Goal: Task Accomplishment & Management: Manage account settings

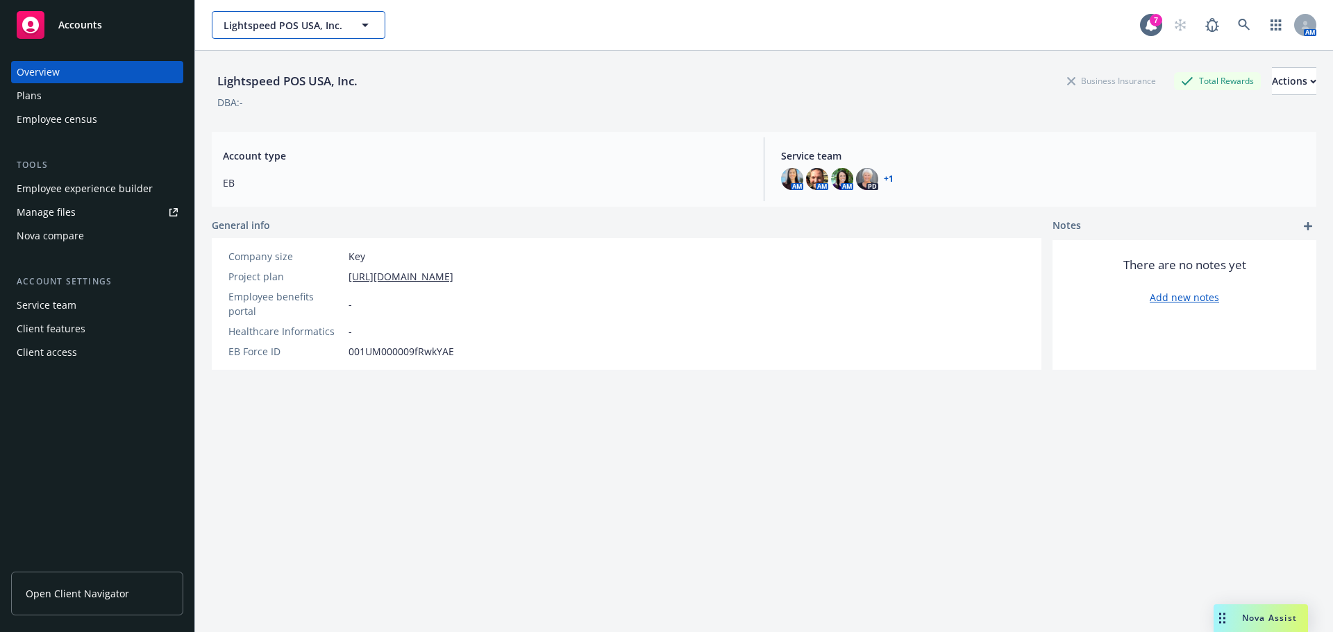
drag, startPoint x: 0, startPoint y: 0, endPoint x: 317, endPoint y: 22, distance: 318.0
click at [317, 22] on span "Lightspeed POS USA, Inc." at bounding box center [284, 25] width 120 height 15
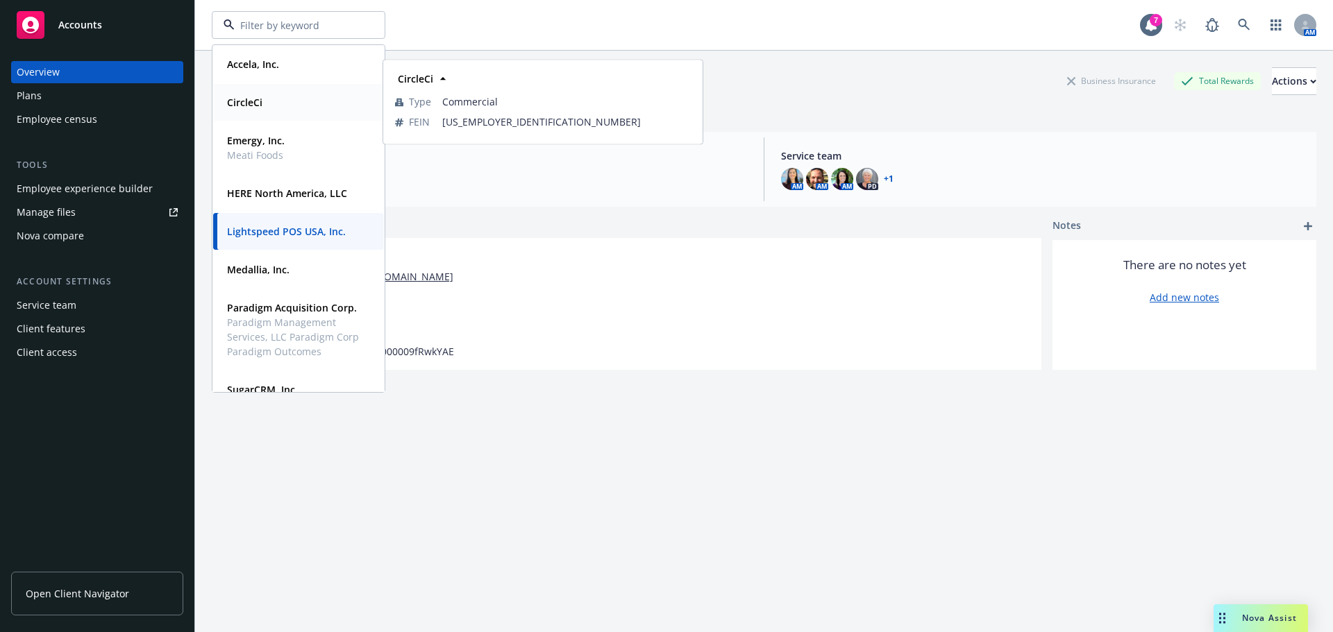
click at [262, 106] on div "CircleCi" at bounding box center [243, 102] width 44 height 20
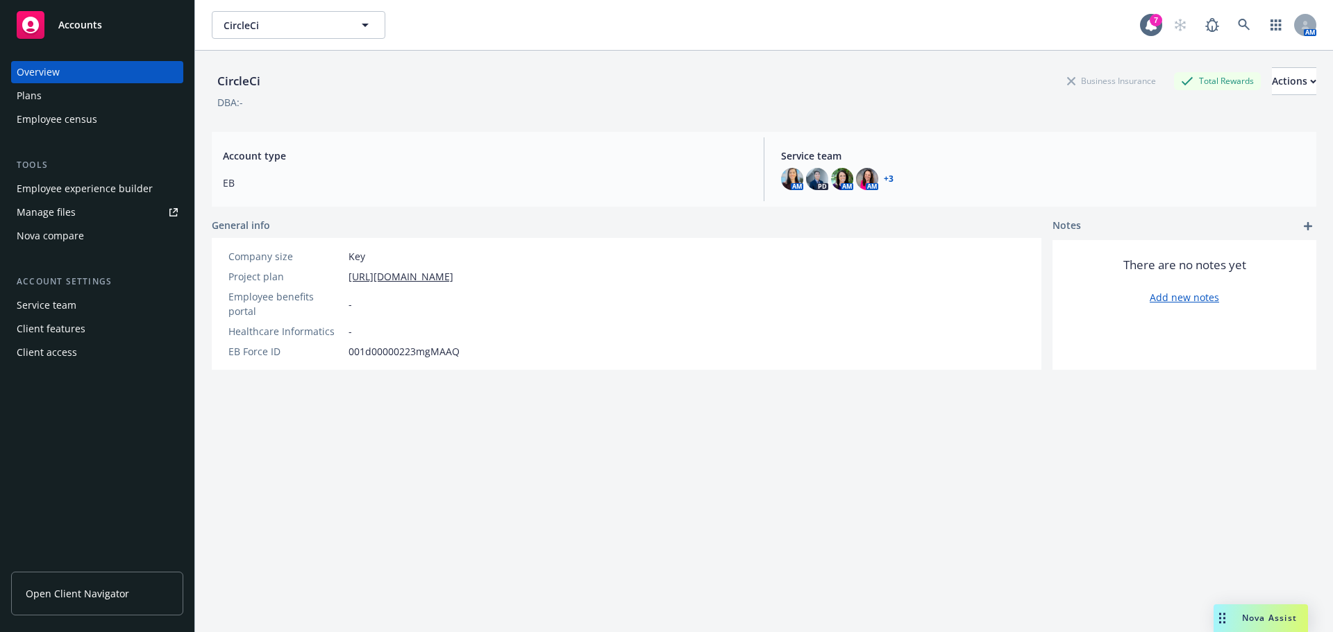
click at [52, 210] on div "Manage files" at bounding box center [46, 212] width 59 height 22
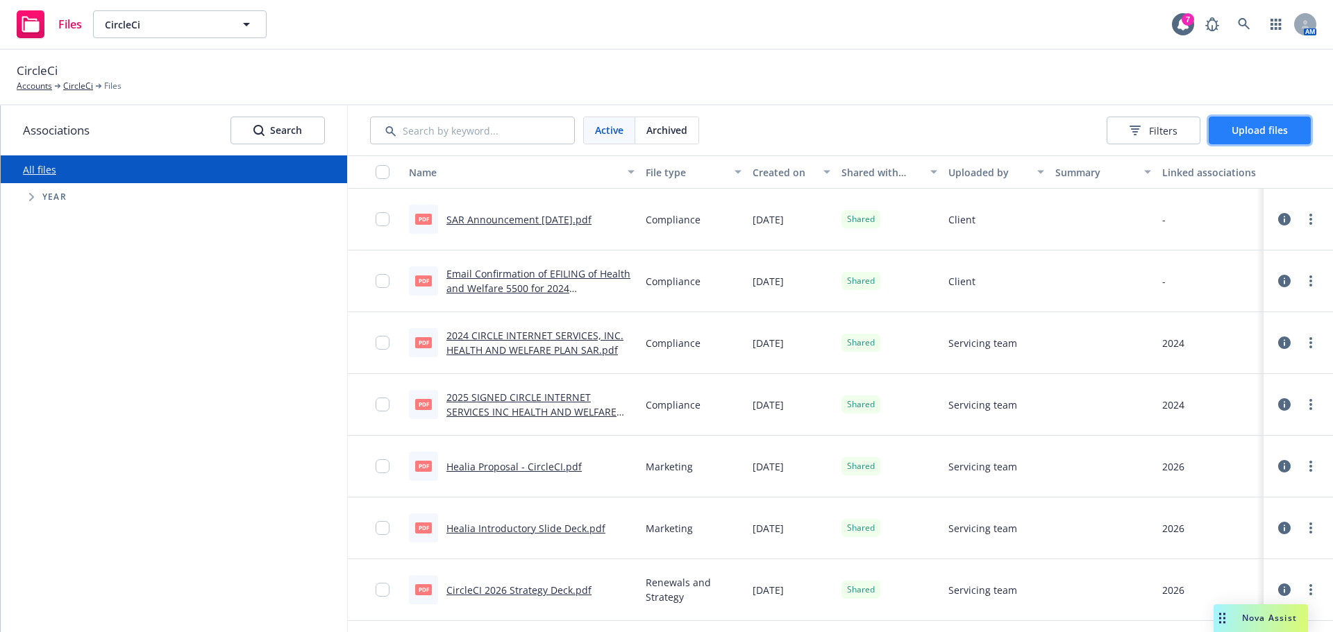
click at [1234, 138] on button "Upload files" at bounding box center [1260, 131] width 102 height 28
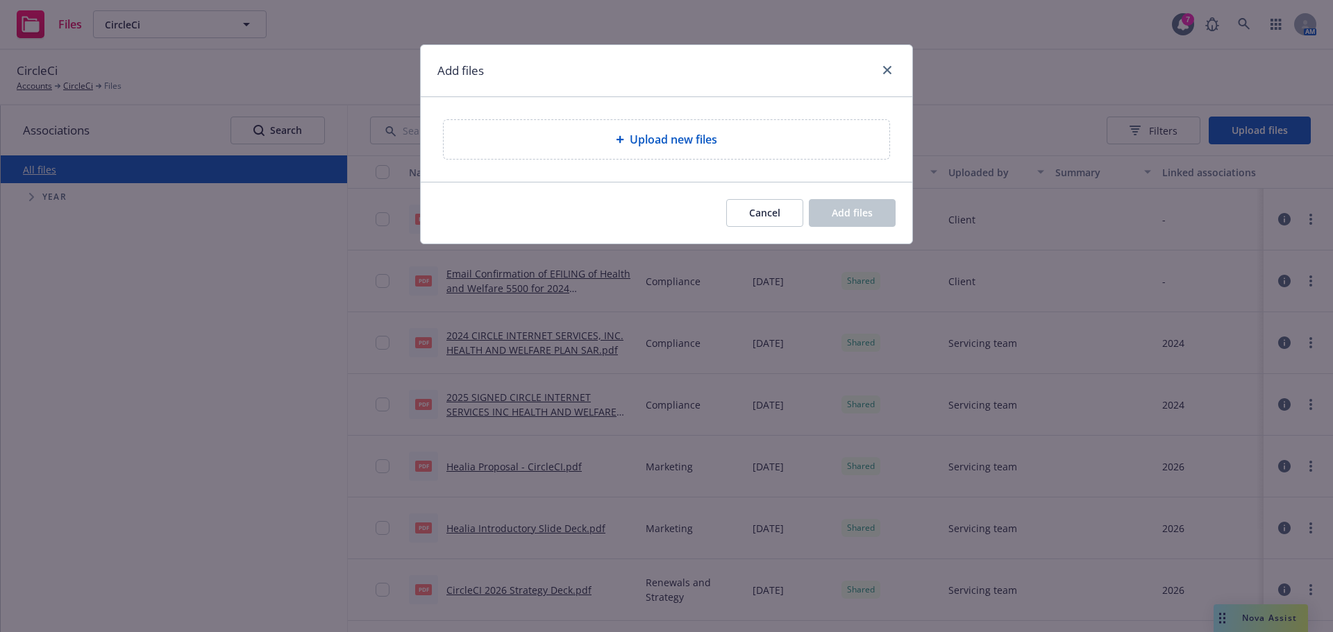
click at [596, 149] on div "Upload new files" at bounding box center [667, 139] width 446 height 39
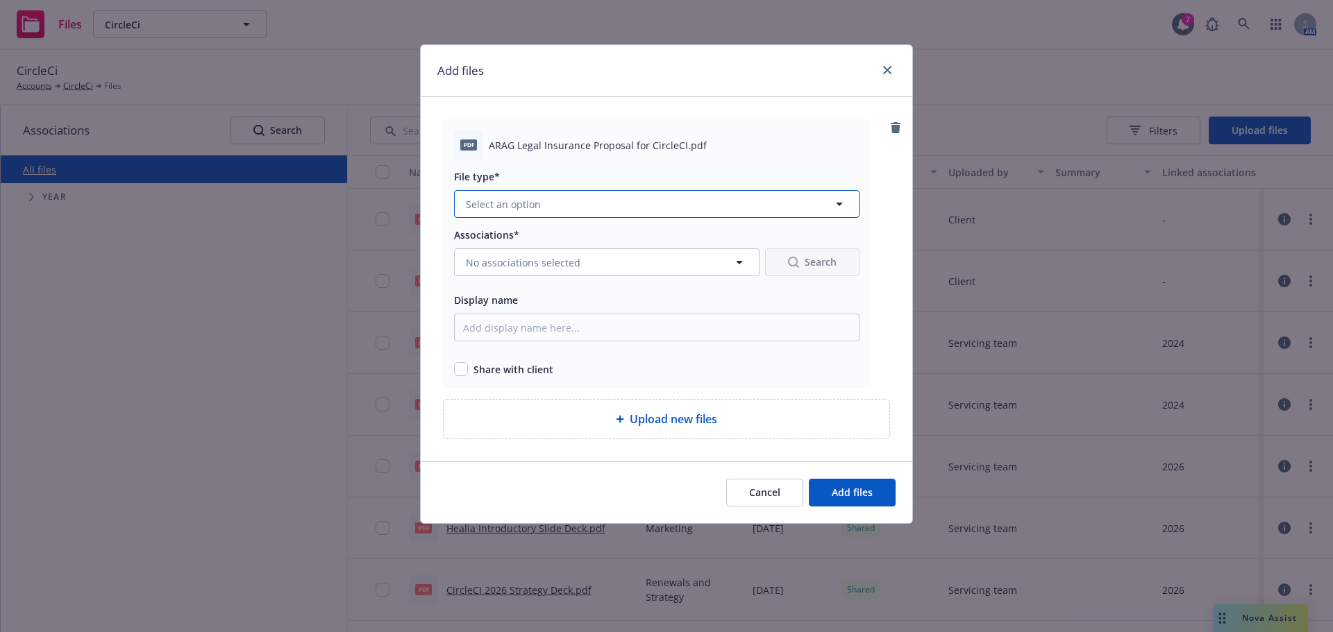
click at [489, 210] on span "Select an option" at bounding box center [503, 204] width 75 height 15
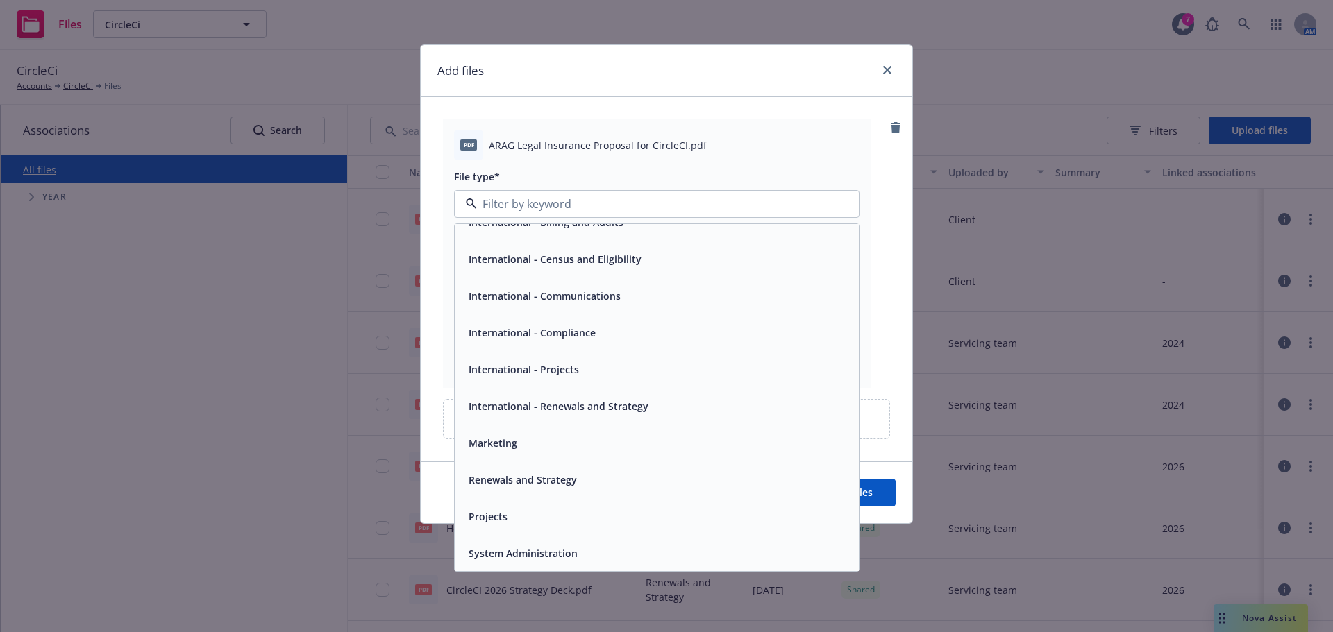
scroll to position [278, 0]
click at [558, 444] on div "Marketing" at bounding box center [656, 443] width 387 height 20
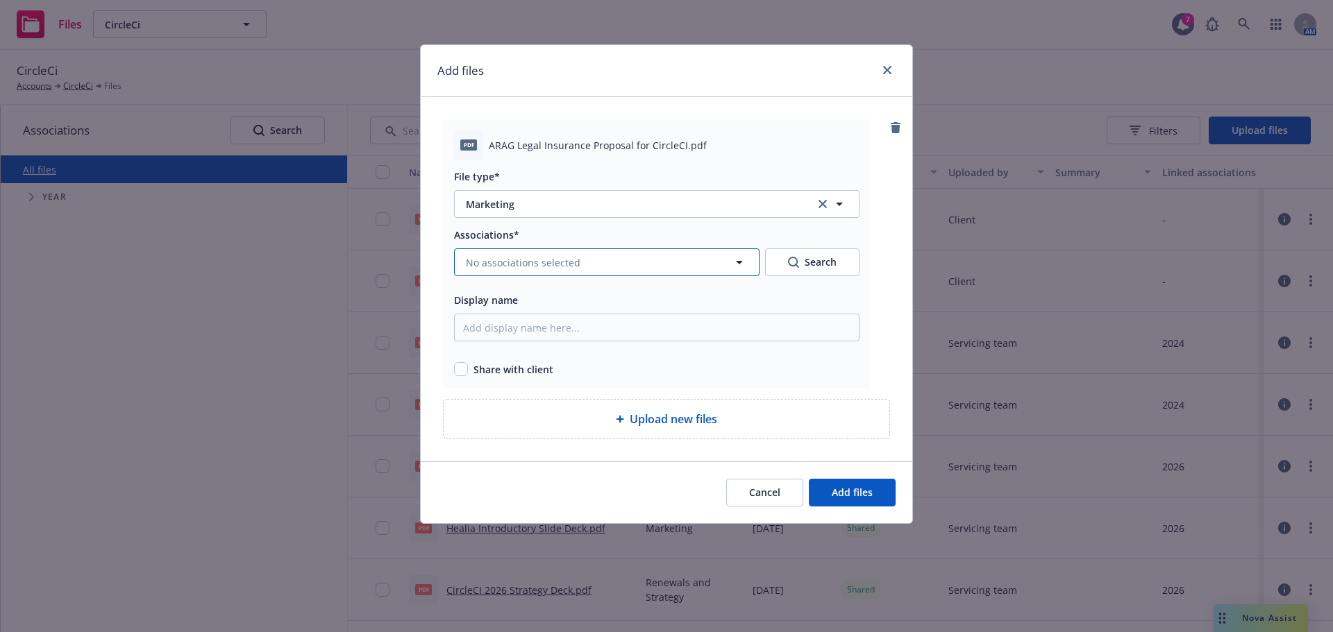
click at [532, 262] on span "No associations selected" at bounding box center [523, 262] width 115 height 15
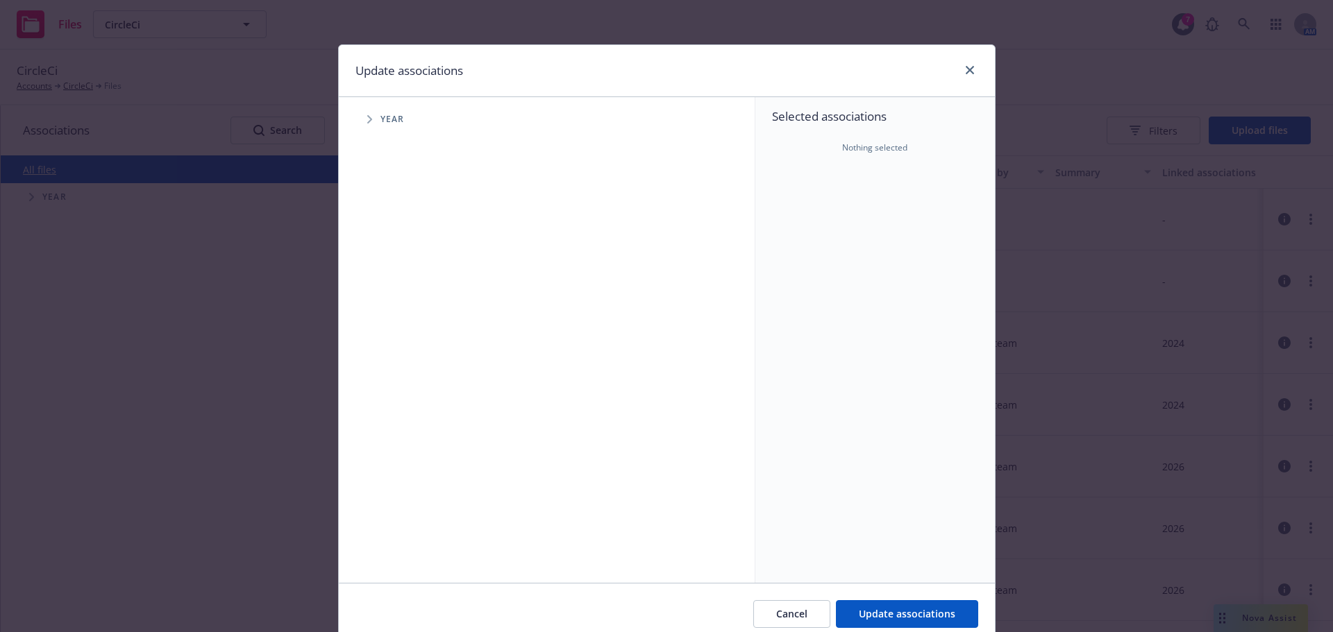
click at [358, 120] on span "Tree Example" at bounding box center [369, 119] width 22 height 22
click at [402, 344] on input "Tree Example" at bounding box center [405, 342] width 14 height 14
checkbox input "true"
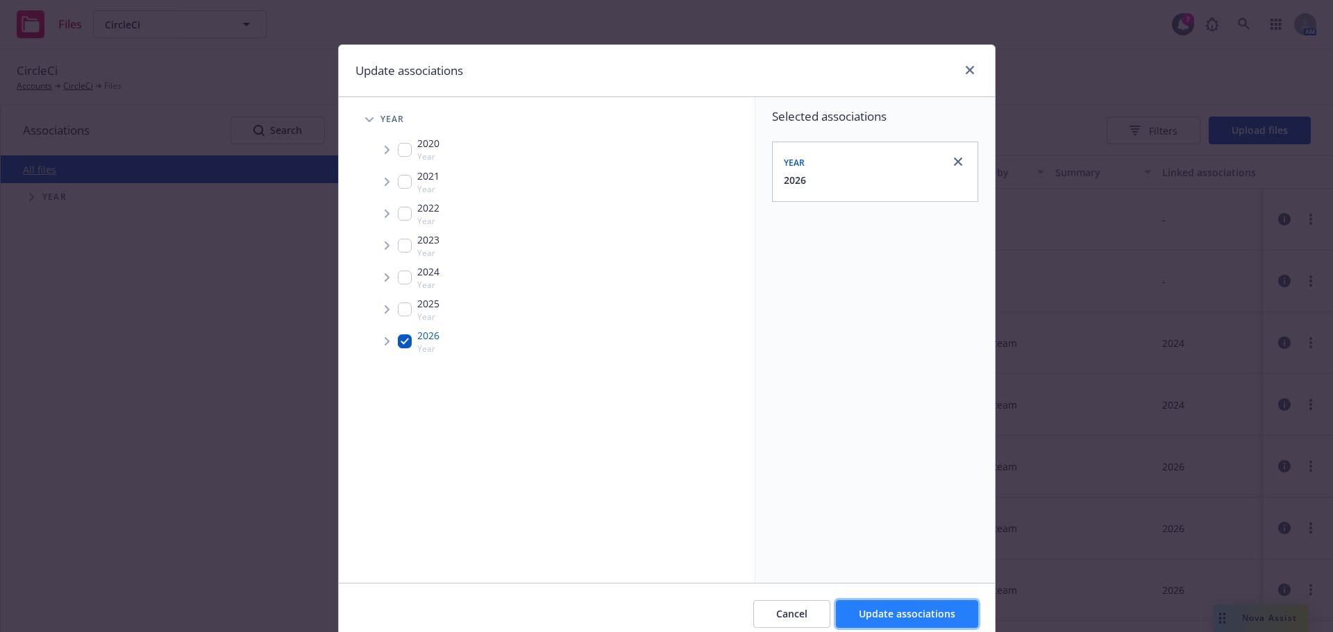
click at [900, 616] on span "Update associations" at bounding box center [907, 613] width 96 height 13
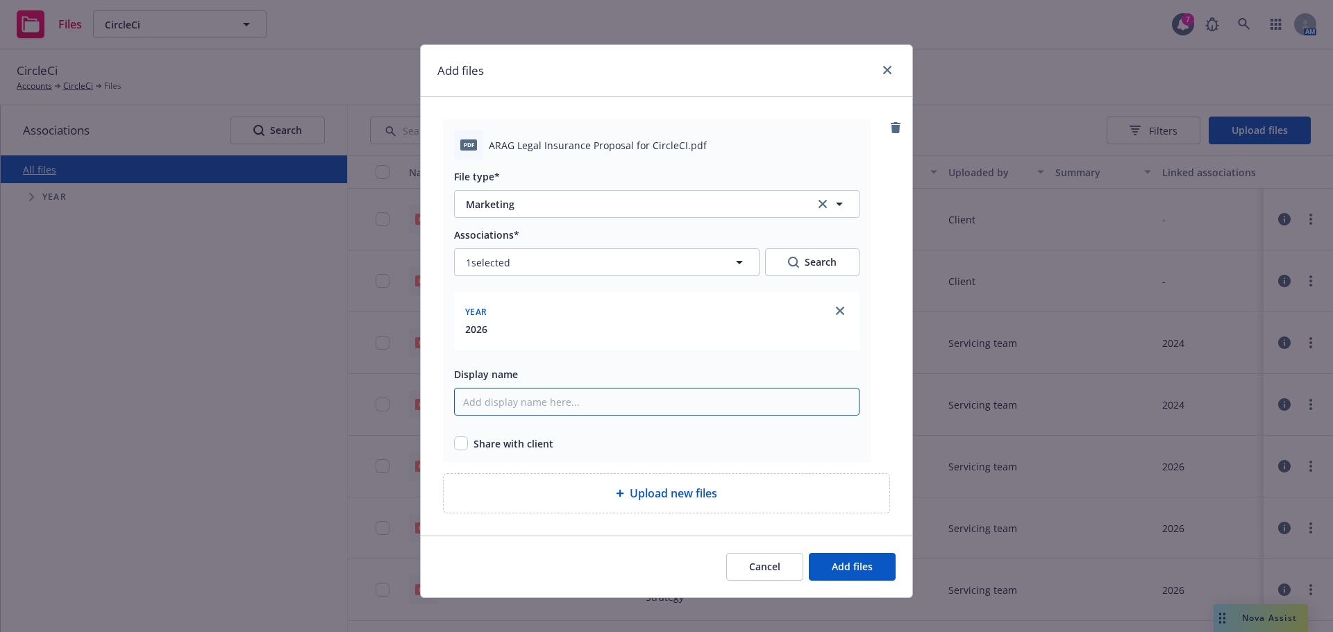
click at [548, 403] on input "Display name" at bounding box center [656, 402] width 405 height 28
type input "ARAG Legal Quote - CircleCI"
click at [443, 441] on div "pdf ARAG Legal Insurance Proposal for CircleCI.pdf File type* Marketing Marketi…" at bounding box center [657, 290] width 428 height 343
click at [448, 442] on div "pdf ARAG Legal Insurance Proposal for CircleCI.pdf File type* Marketing Marketi…" at bounding box center [657, 290] width 428 height 343
click at [455, 446] on input "checkbox" at bounding box center [461, 444] width 14 height 14
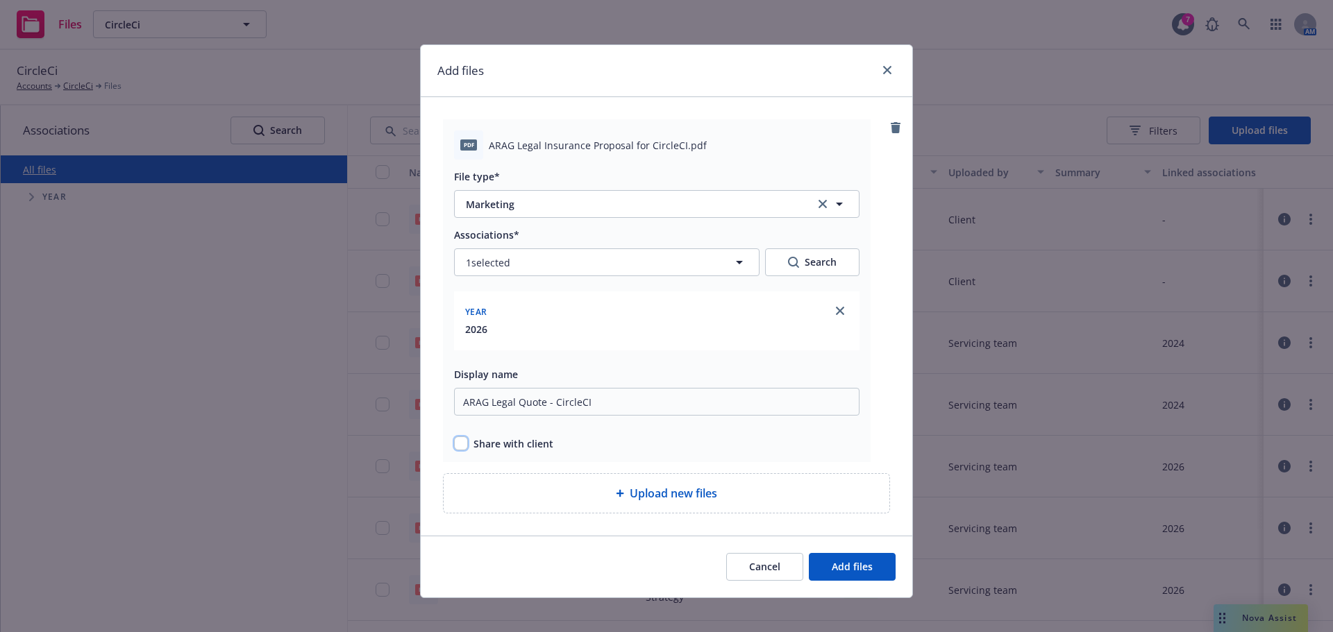
checkbox input "true"
click at [542, 482] on div "Upload new files" at bounding box center [667, 493] width 446 height 39
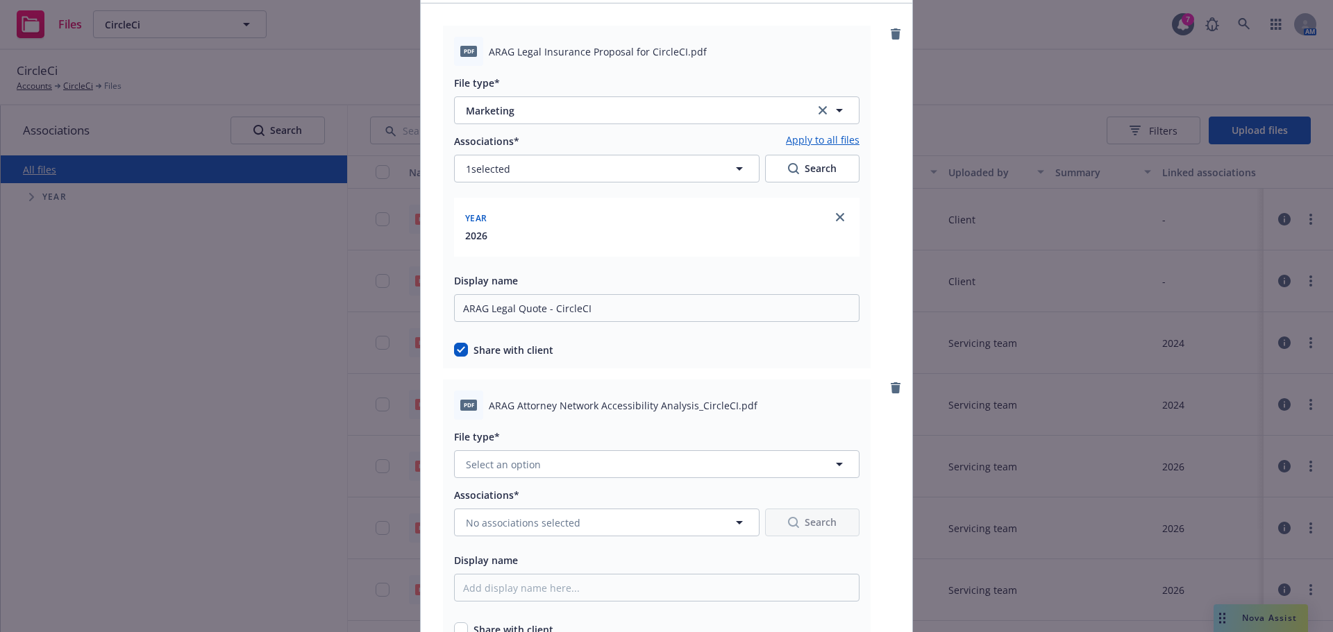
scroll to position [69, 0]
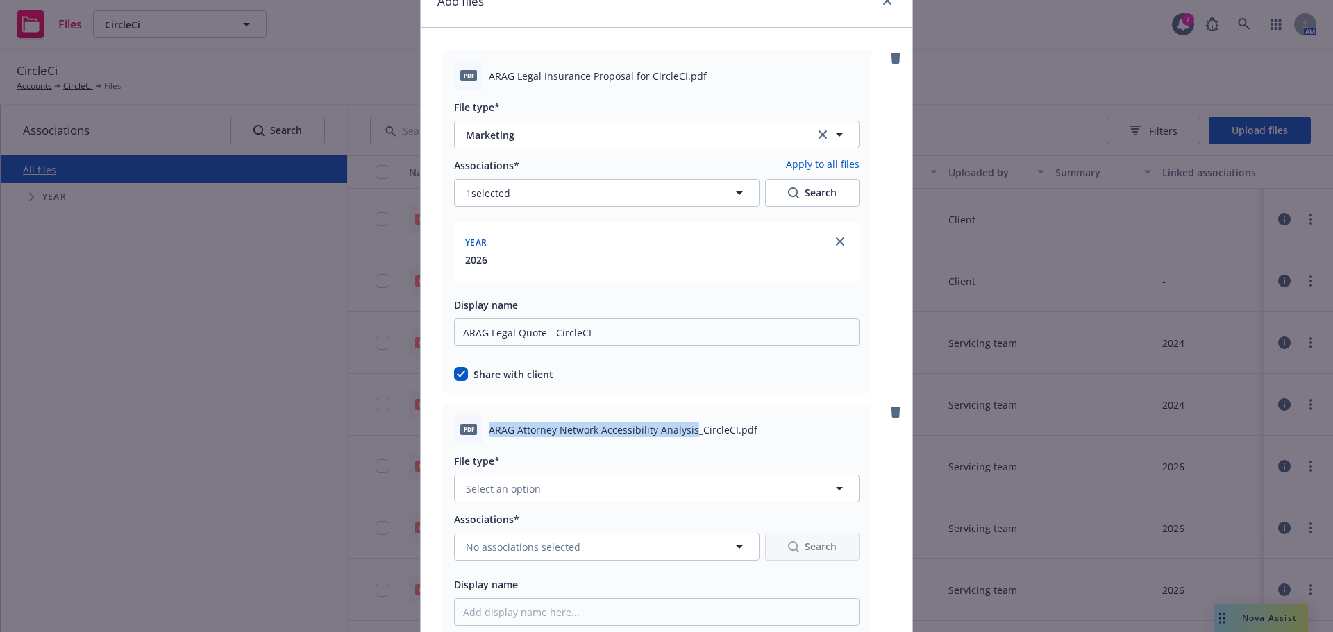
drag, startPoint x: 686, startPoint y: 432, endPoint x: 485, endPoint y: 431, distance: 201.3
click at [489, 431] on span "ARAG Attorney Network Accessibility Analysis_CircleCI.pdf" at bounding box center [623, 430] width 269 height 15
copy span "ARAG Attorney Network Accessibility Analysis"
click at [486, 491] on span "Select an option" at bounding box center [503, 489] width 75 height 15
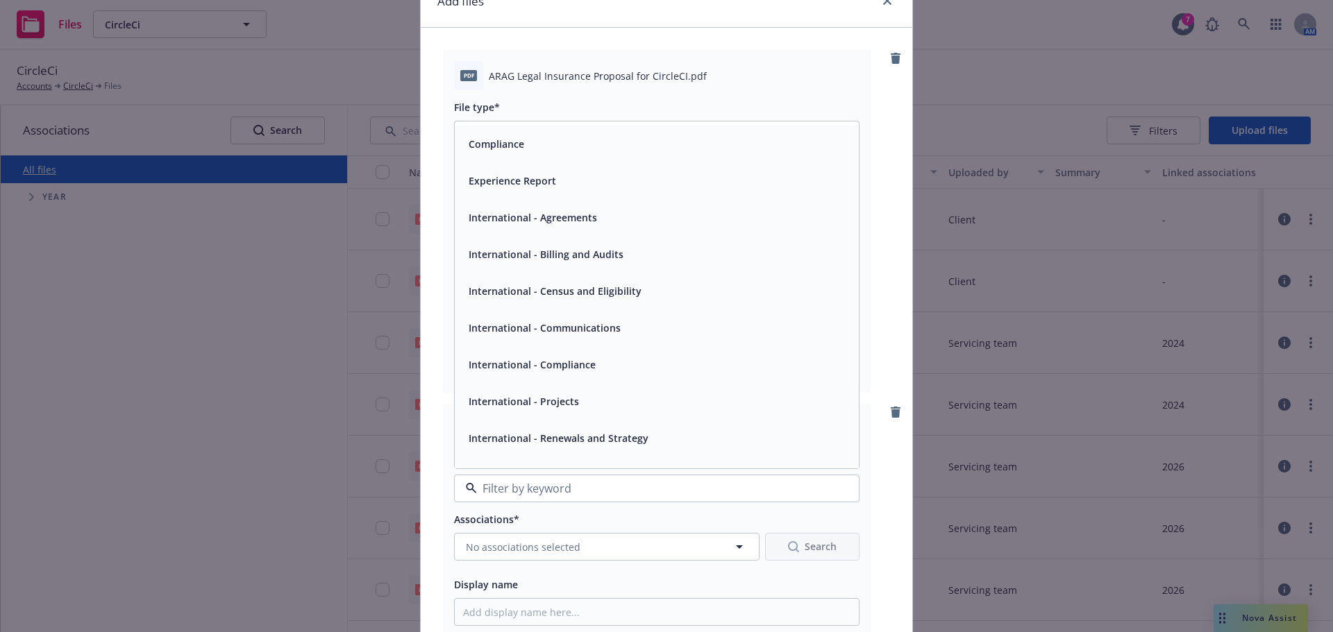
scroll to position [208, 0]
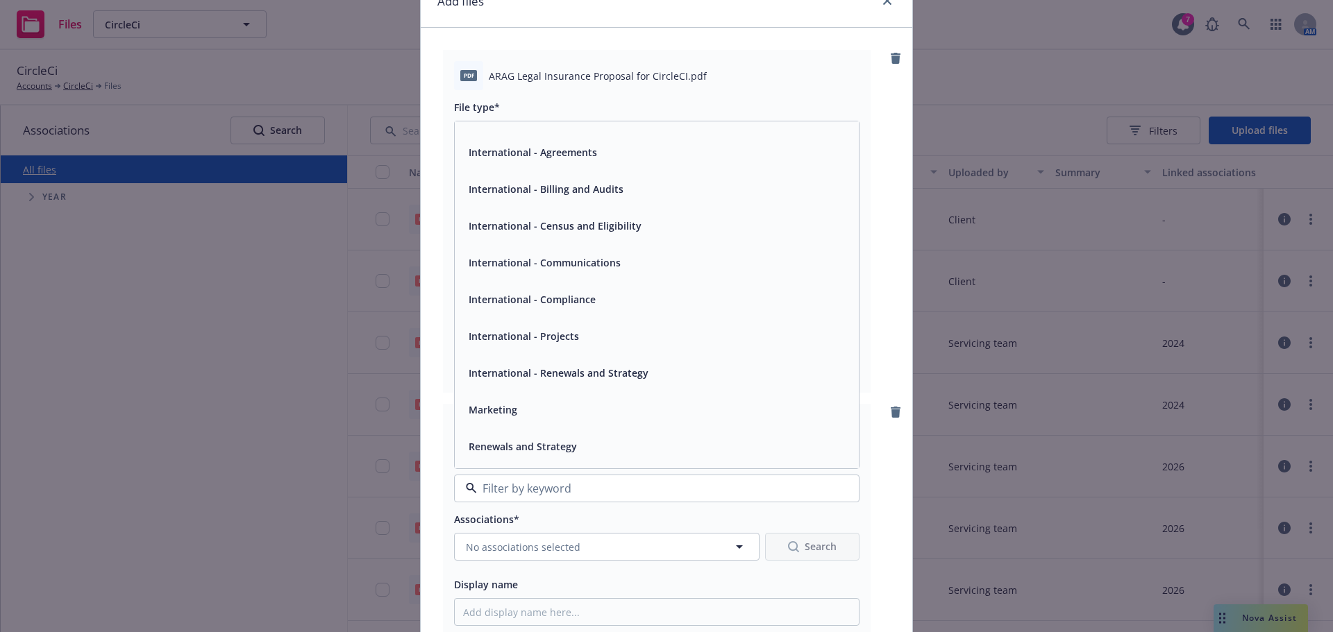
click at [514, 414] on div "Marketing" at bounding box center [656, 410] width 387 height 20
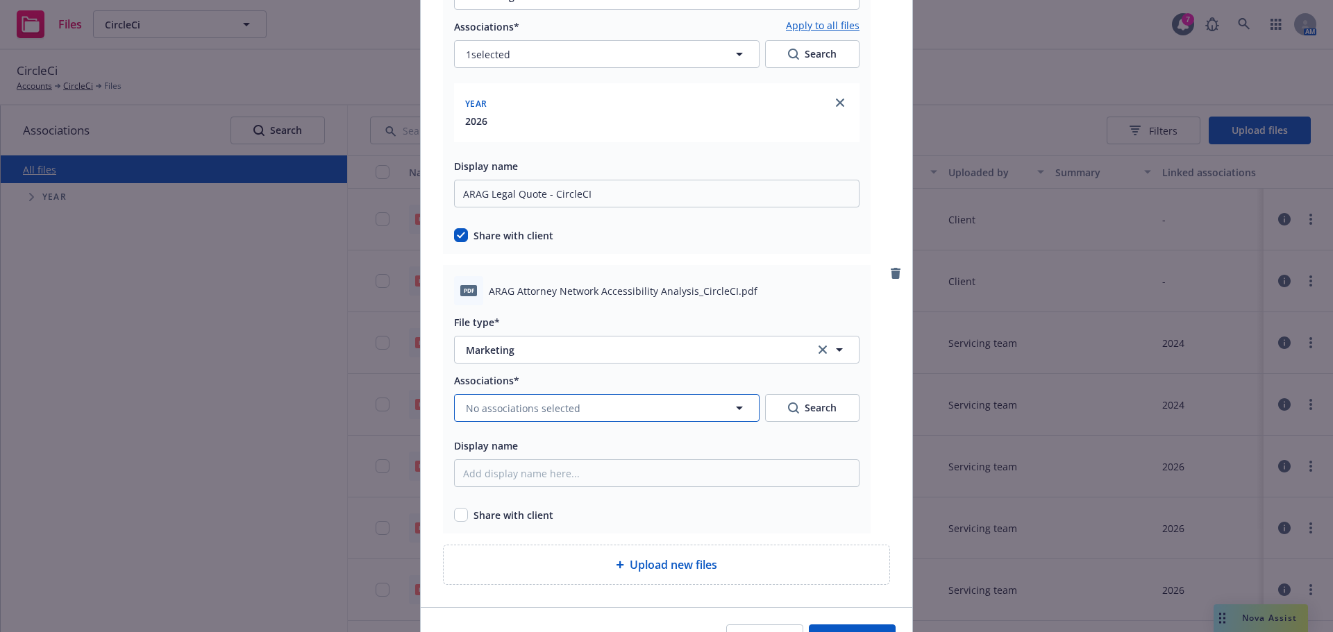
click at [509, 410] on span "No associations selected" at bounding box center [523, 408] width 115 height 15
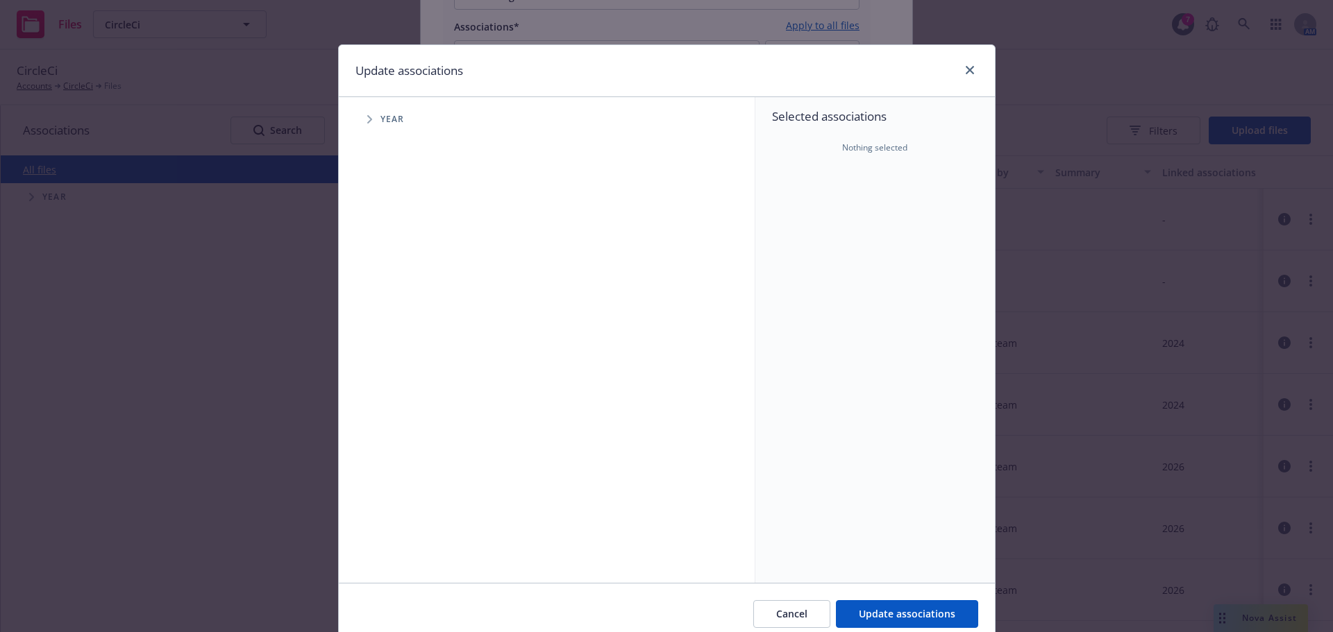
click at [362, 124] on span "Tree Example" at bounding box center [369, 119] width 22 height 22
click at [389, 340] on span "Tree Example" at bounding box center [387, 341] width 22 height 22
click at [403, 342] on input "Tree Example" at bounding box center [405, 342] width 14 height 14
checkbox input "true"
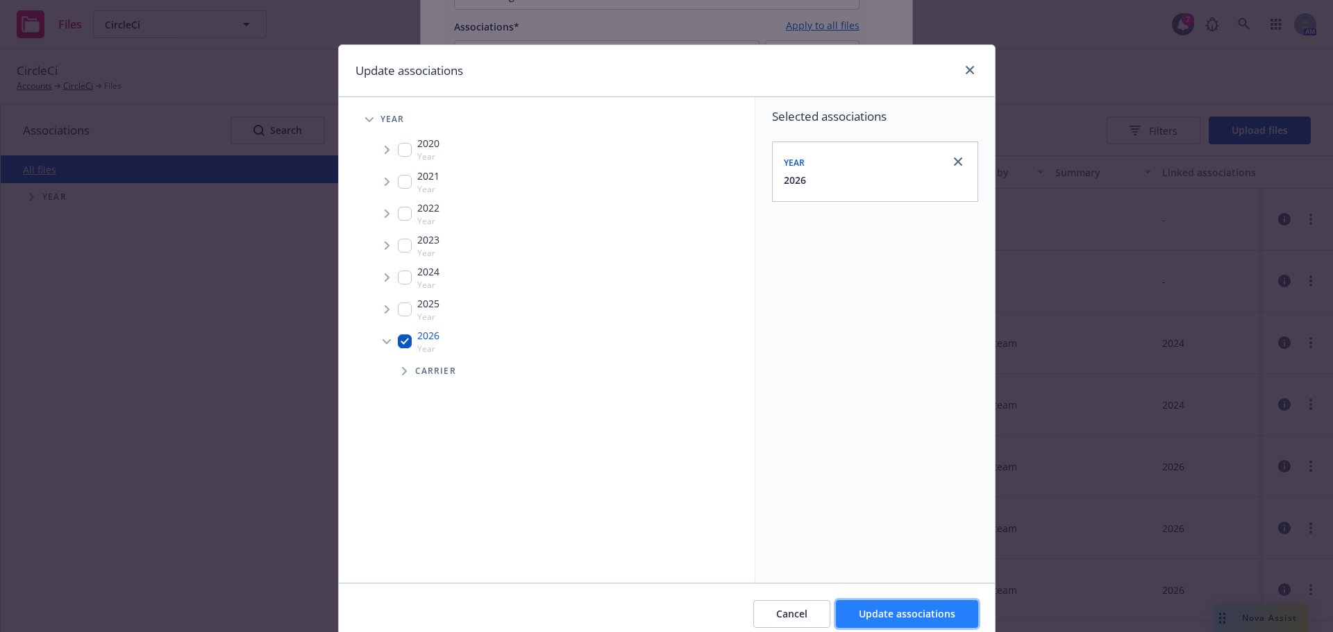
click at [875, 616] on span "Update associations" at bounding box center [907, 613] width 96 height 13
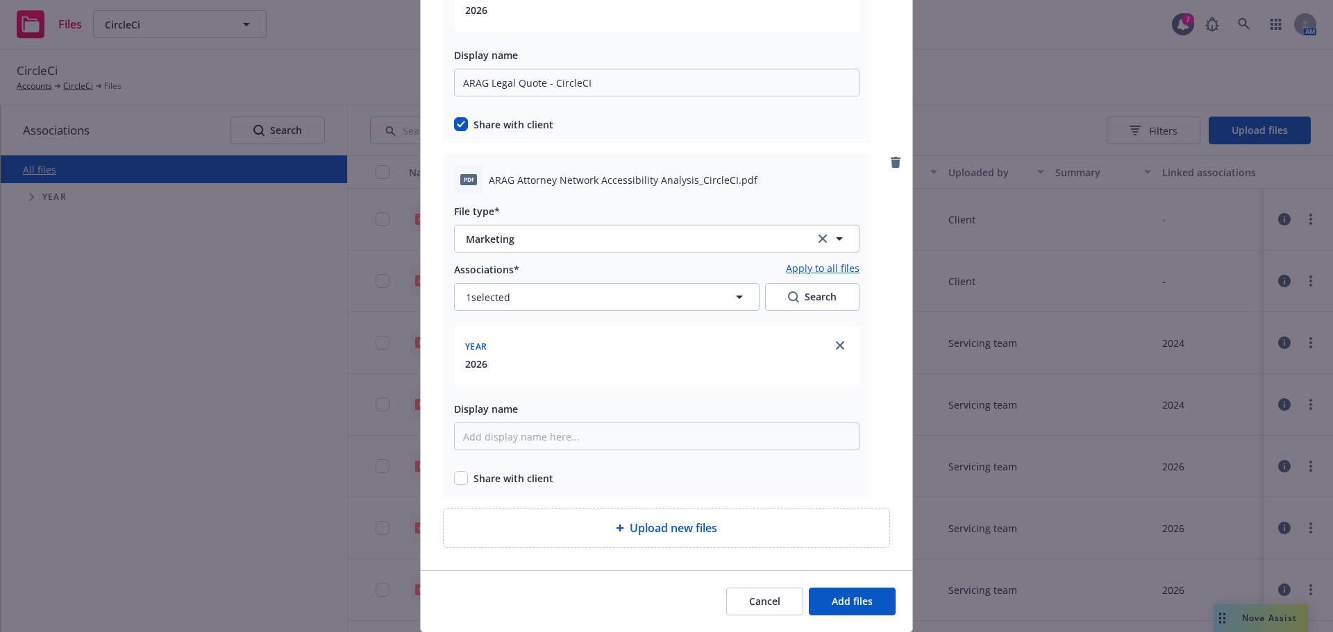
scroll to position [347, 0]
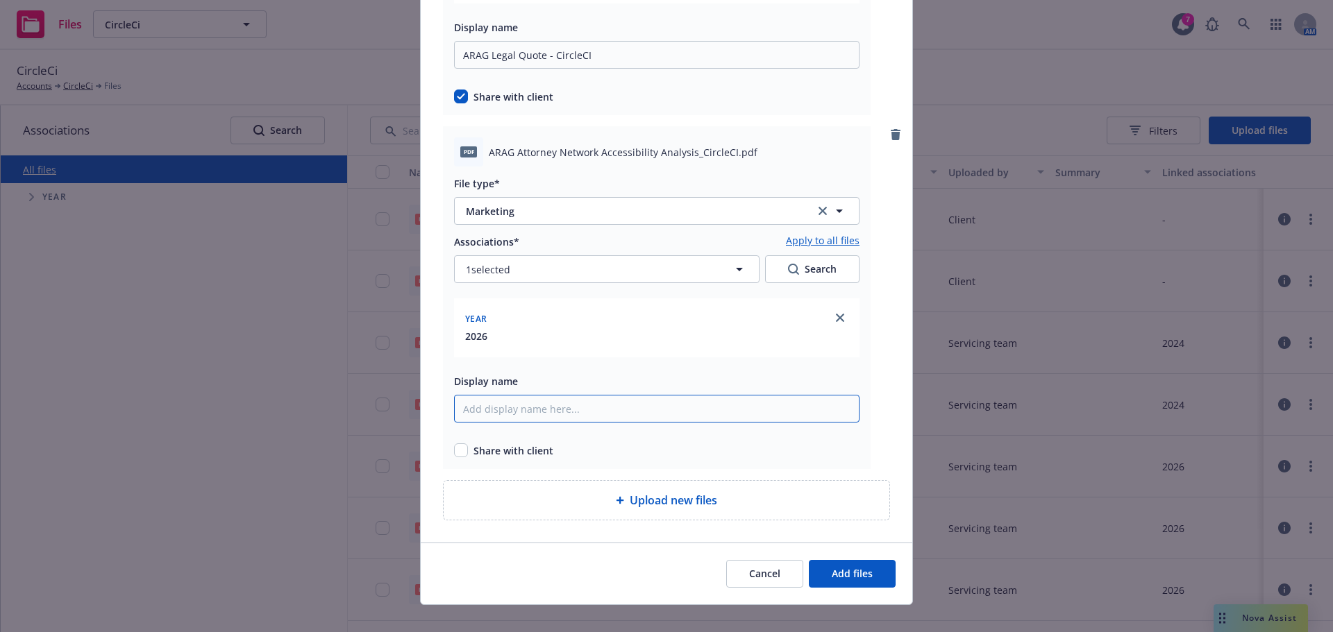
click at [503, 418] on input "Display name" at bounding box center [656, 409] width 405 height 28
paste input "ARAG Attorney Network Accessibility Analysis"
type input "ARAG Attorney Network Accessibility Analysis - CircleCI"
click at [473, 453] on span "Share with client" at bounding box center [513, 451] width 80 height 15
click at [459, 451] on input "checkbox" at bounding box center [461, 451] width 14 height 14
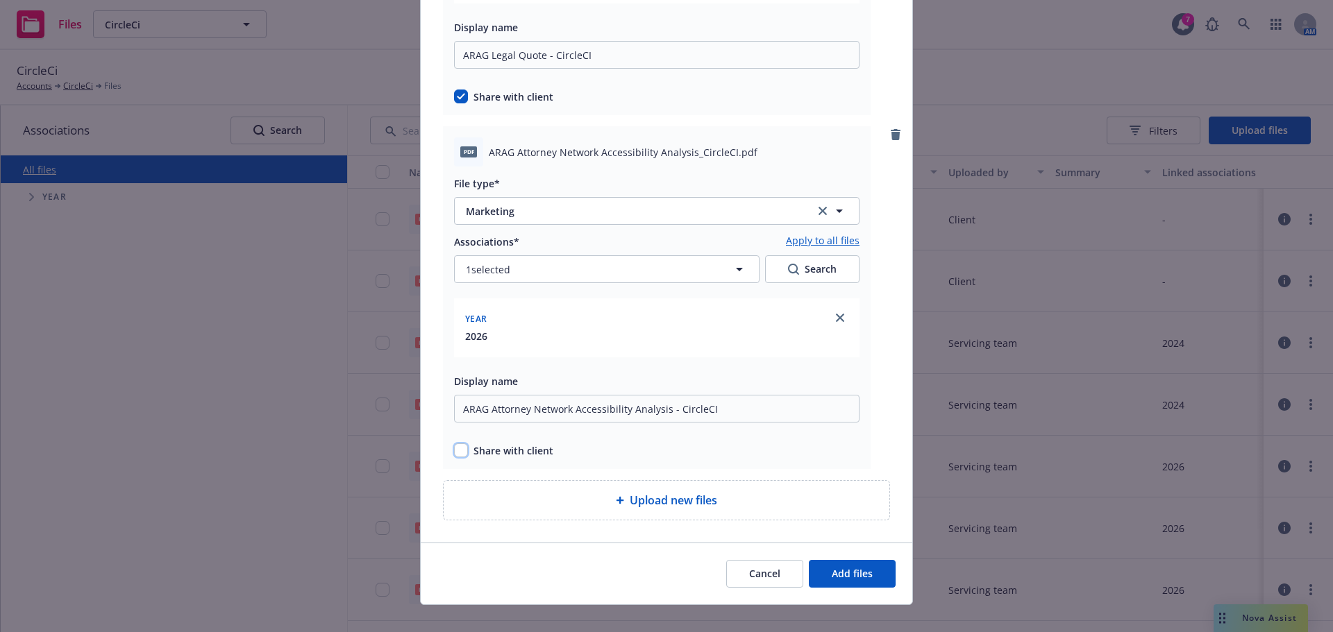
checkbox input "true"
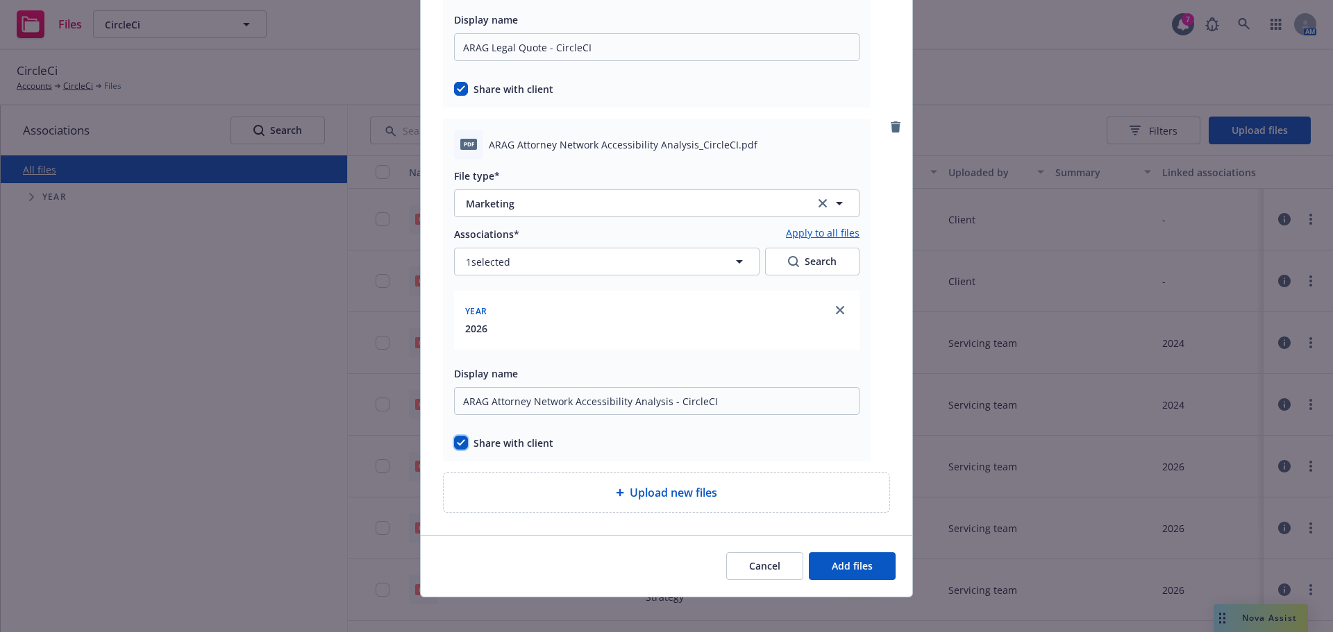
scroll to position [364, 0]
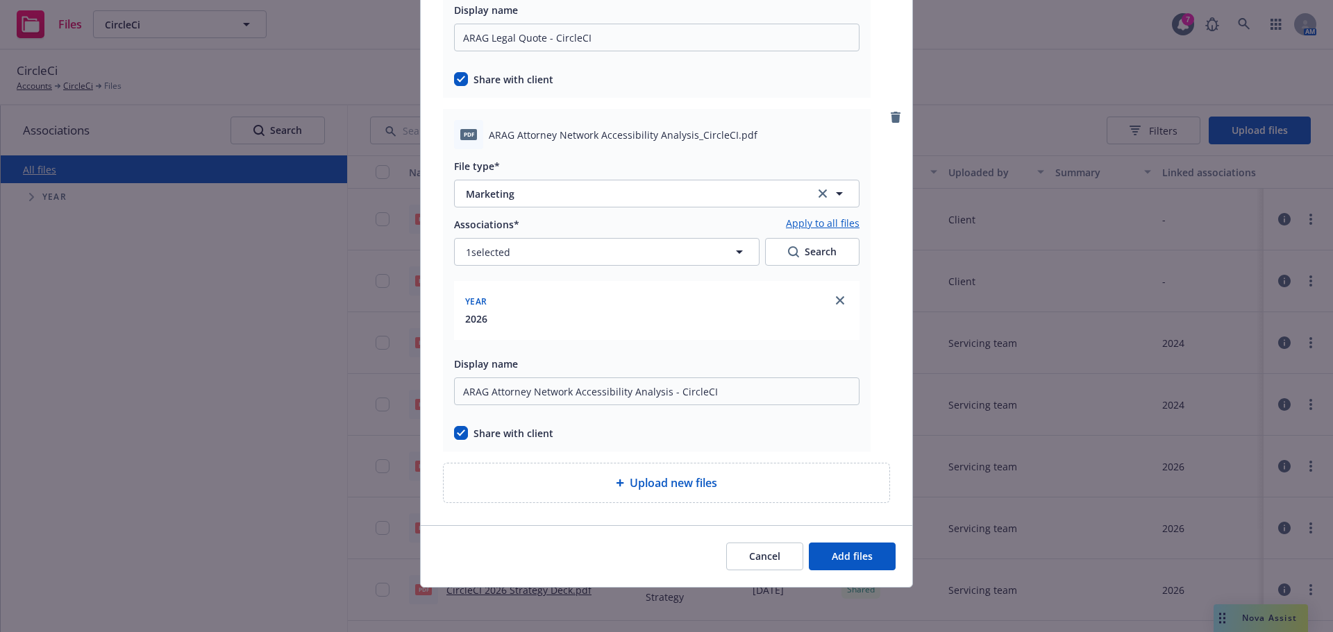
click at [659, 489] on span "Upload new files" at bounding box center [673, 483] width 87 height 17
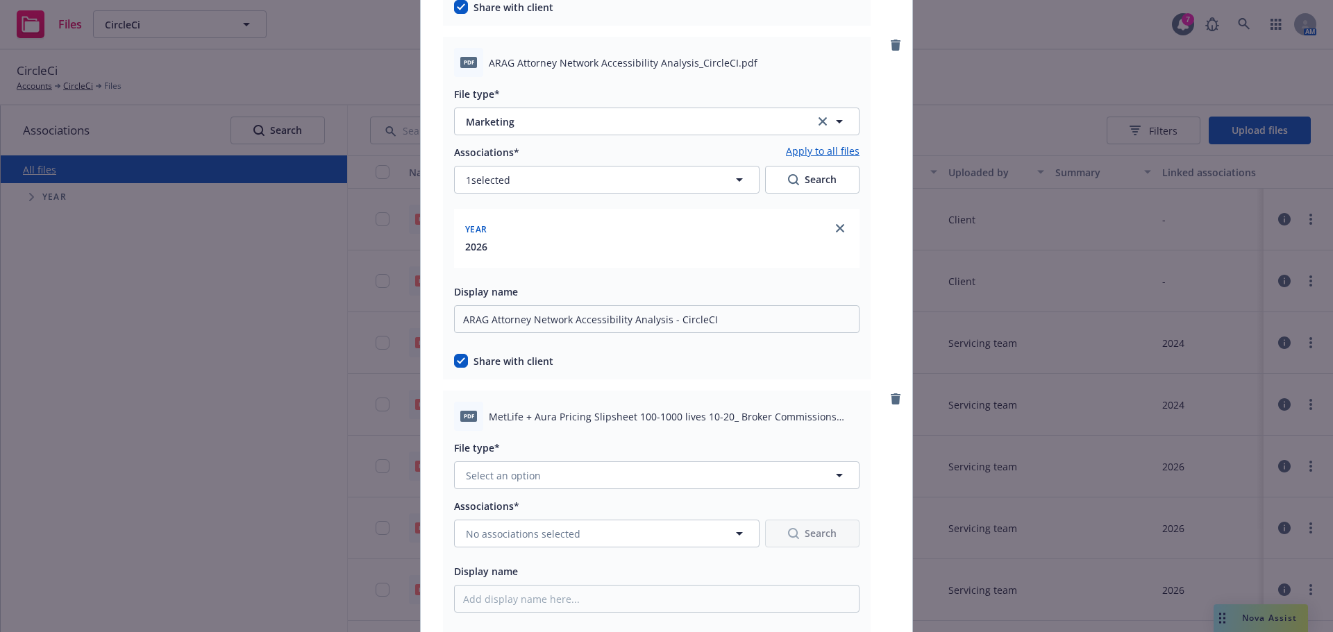
scroll to position [642, 0]
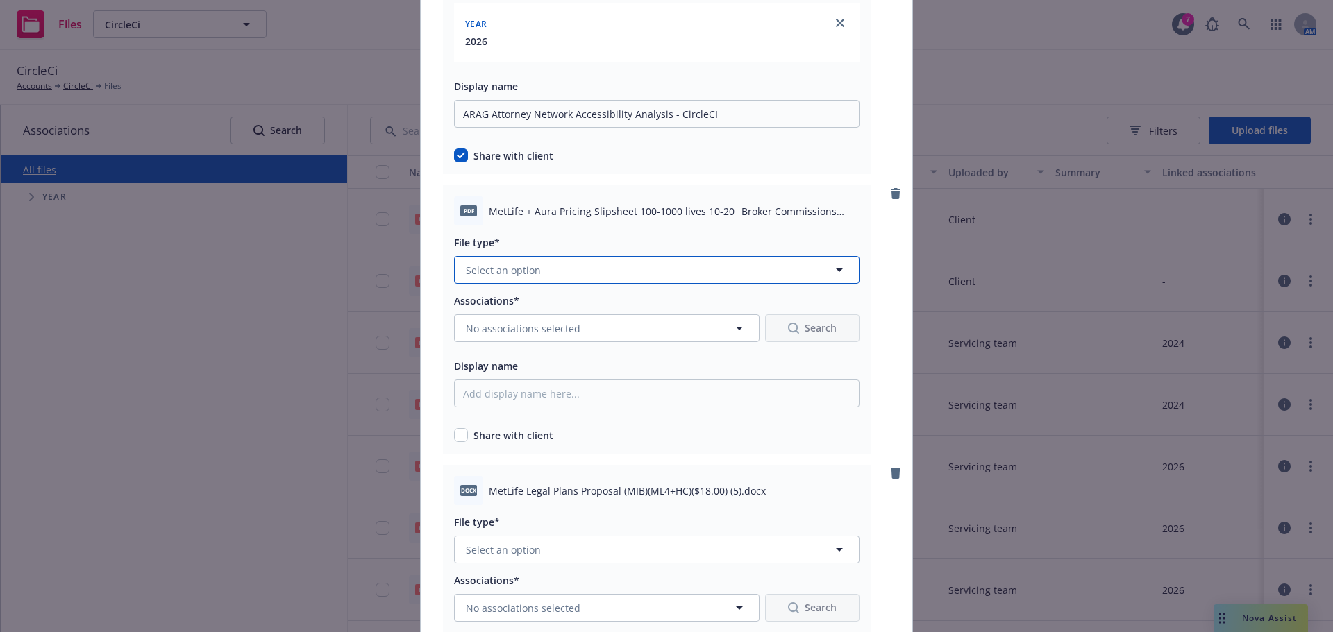
click at [539, 273] on button "Select an option" at bounding box center [656, 270] width 405 height 28
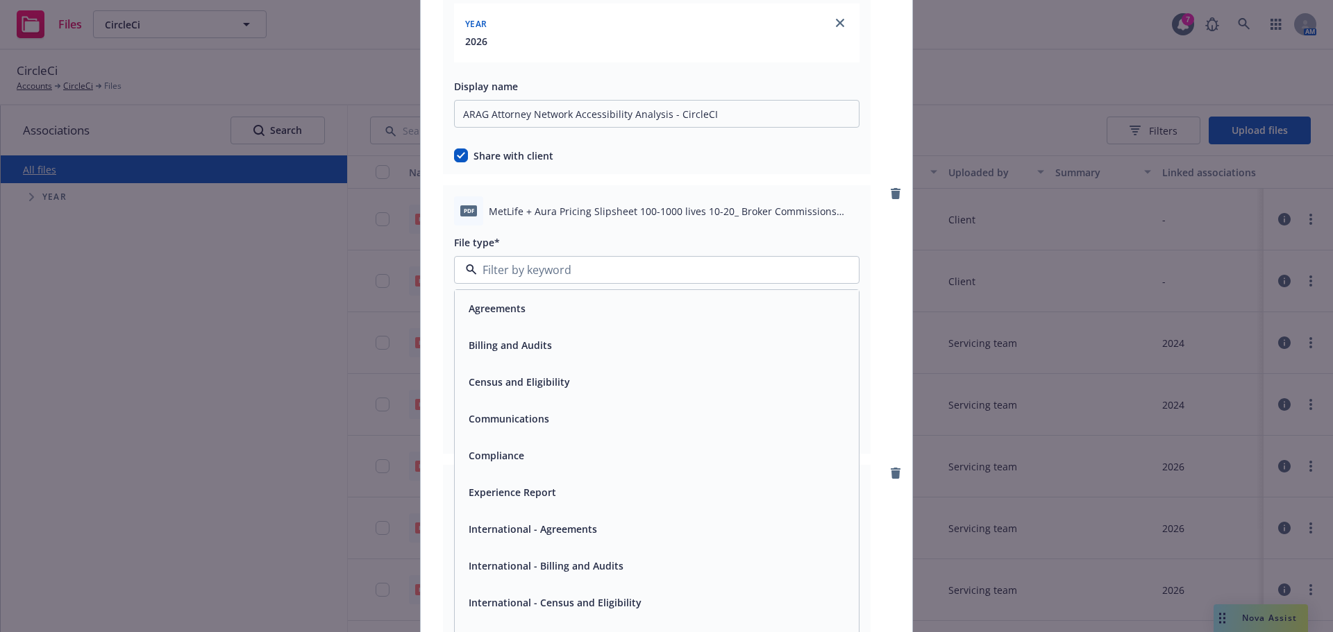
click at [526, 423] on span "Communications" at bounding box center [509, 419] width 81 height 15
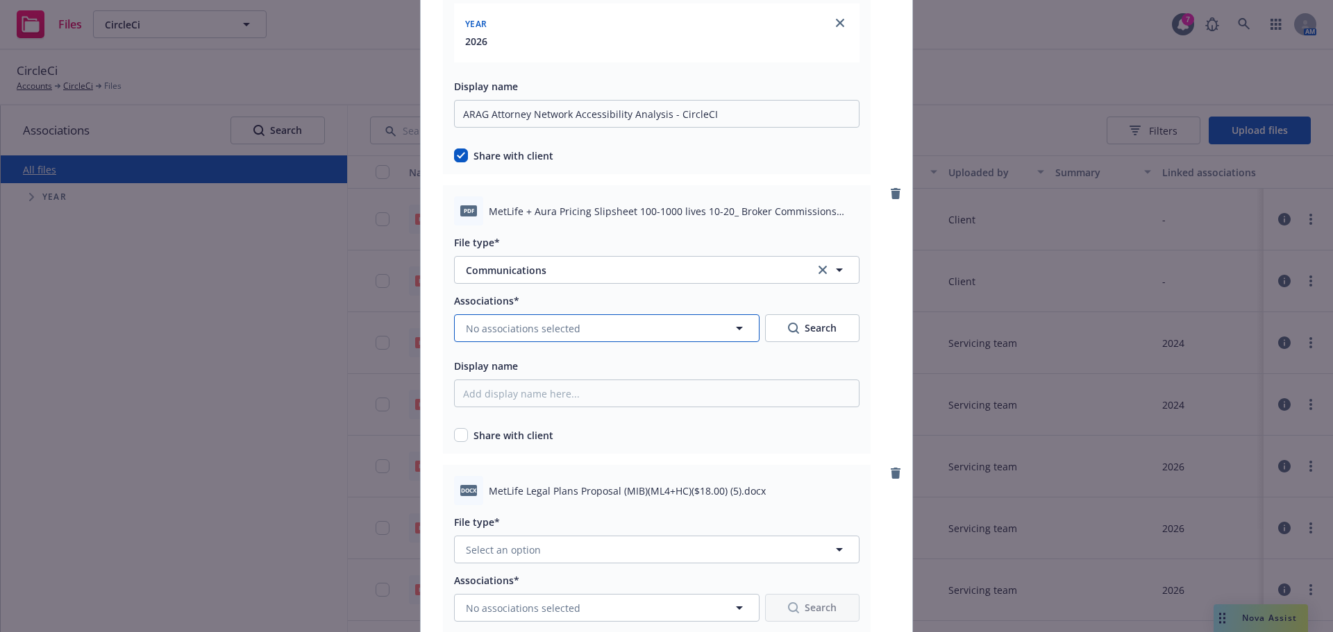
click at [526, 333] on span "No associations selected" at bounding box center [523, 328] width 115 height 15
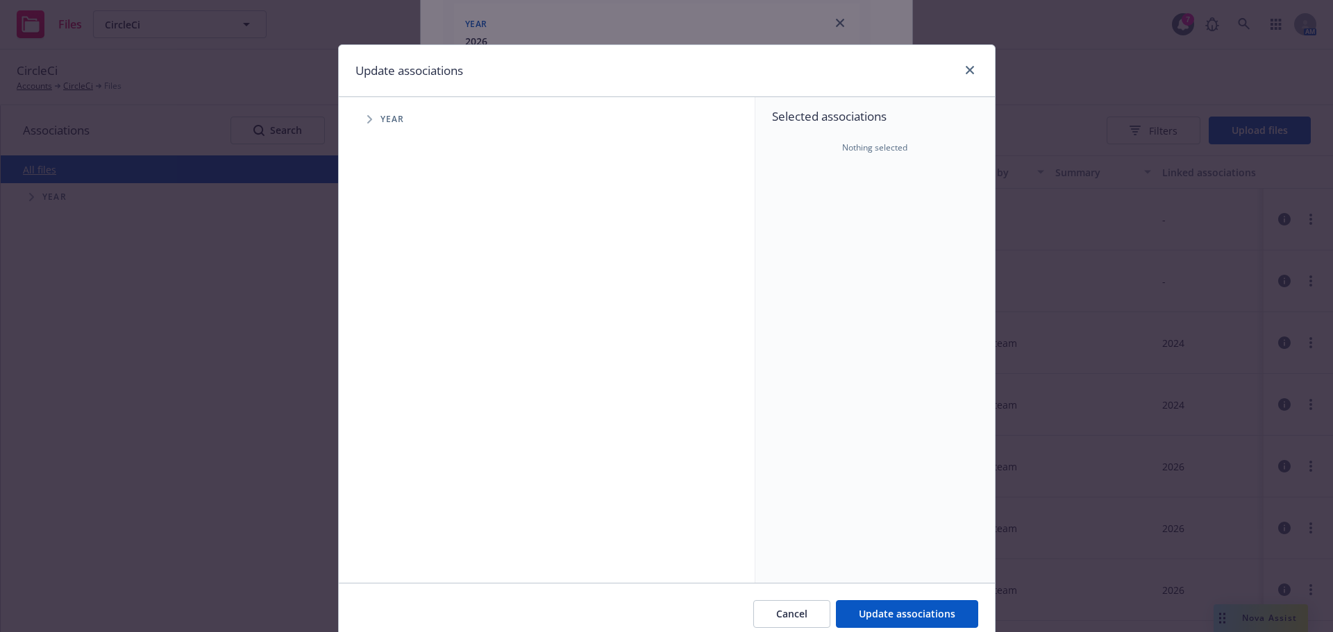
click at [367, 122] on icon "Tree Example" at bounding box center [369, 119] width 5 height 8
click at [398, 335] on input "Tree Example" at bounding box center [405, 342] width 14 height 14
checkbox input "true"
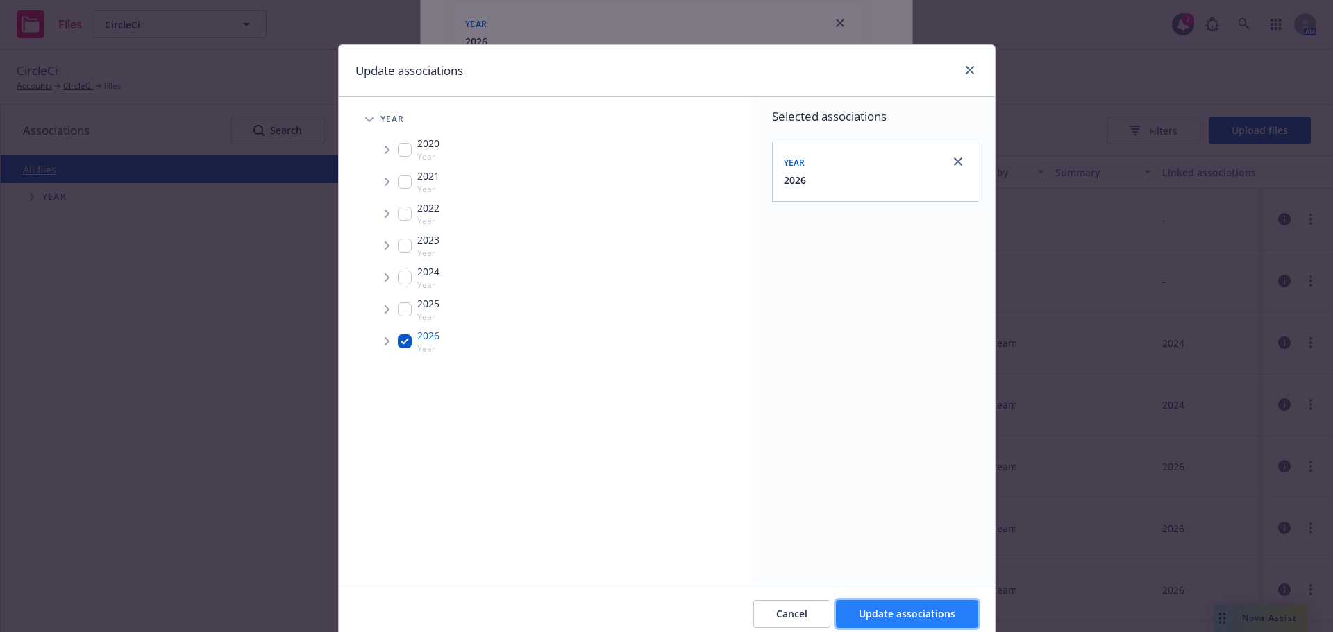
click at [895, 606] on button "Update associations" at bounding box center [907, 615] width 142 height 28
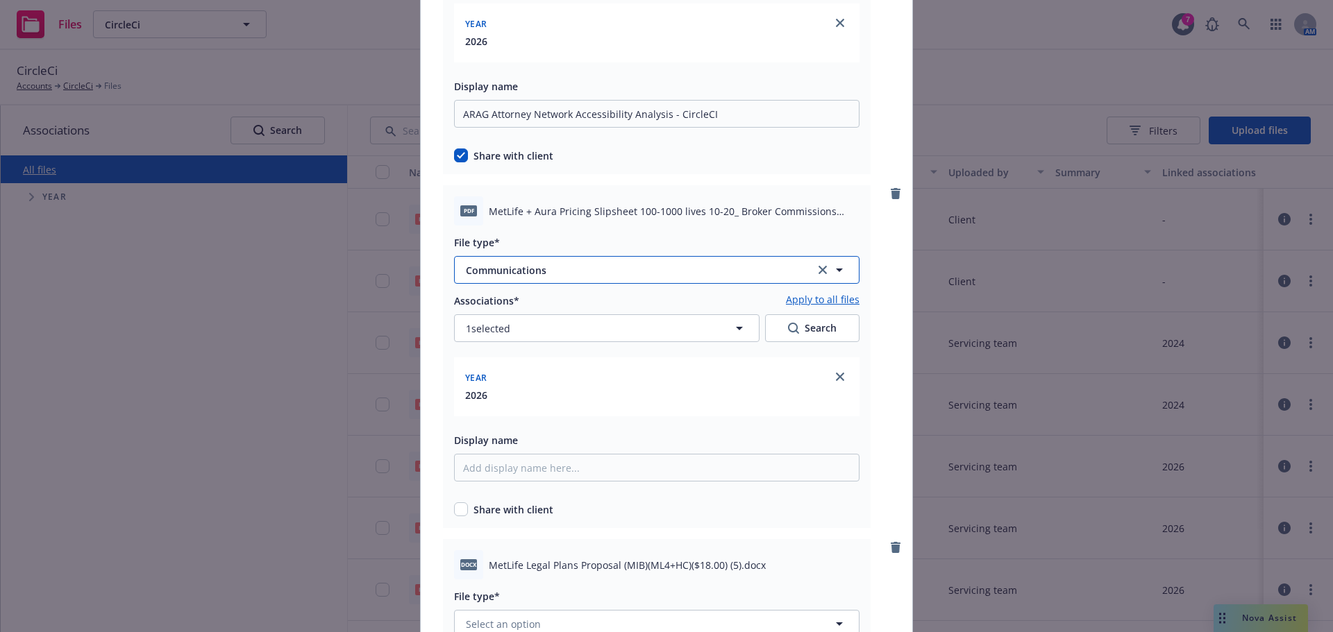
click at [478, 274] on span "Communications" at bounding box center [630, 270] width 328 height 15
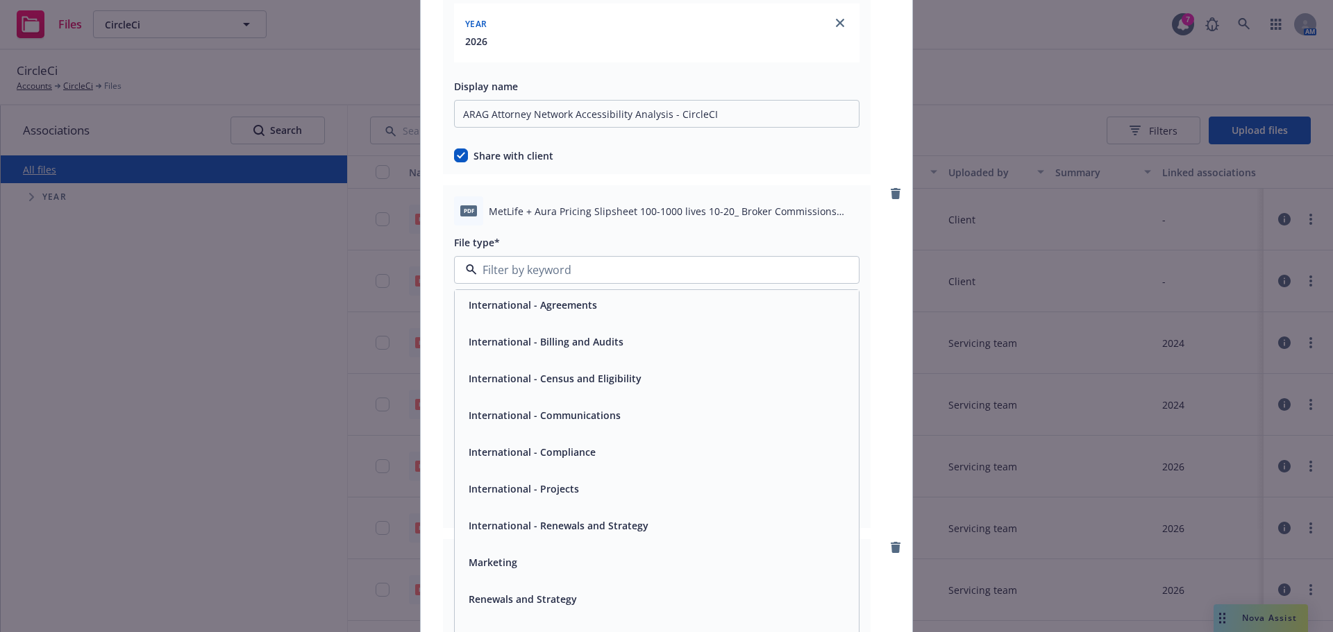
scroll to position [278, 0]
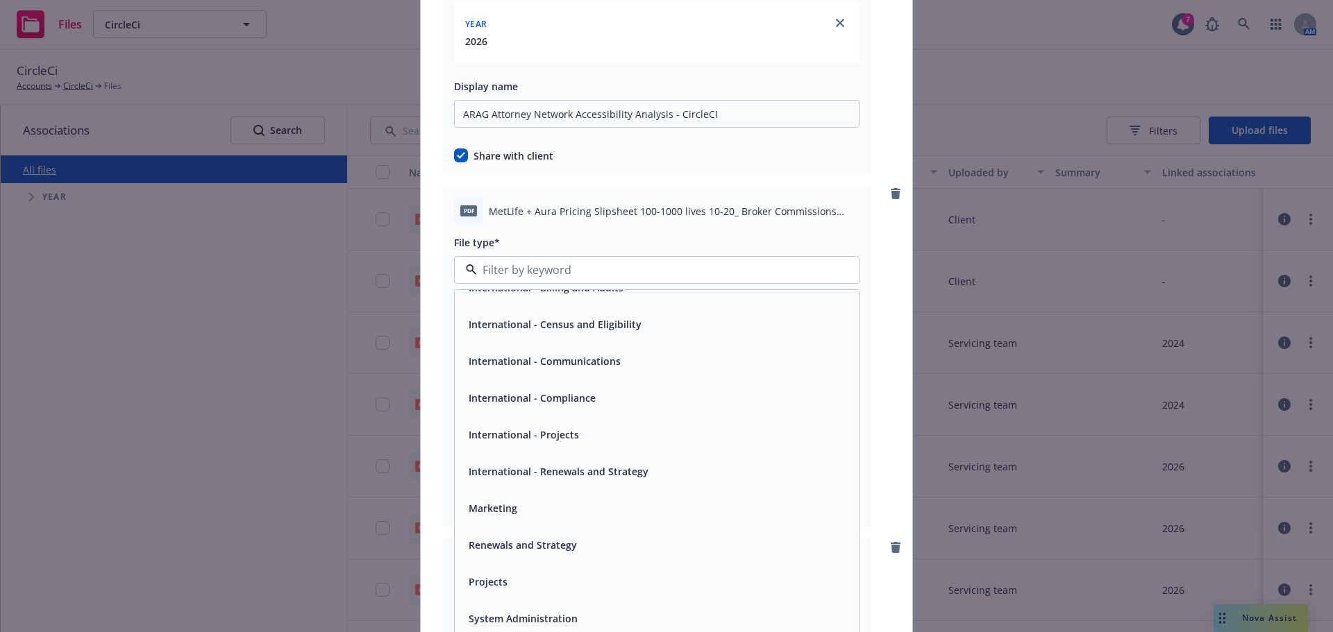
click at [535, 509] on div "Marketing" at bounding box center [656, 508] width 387 height 20
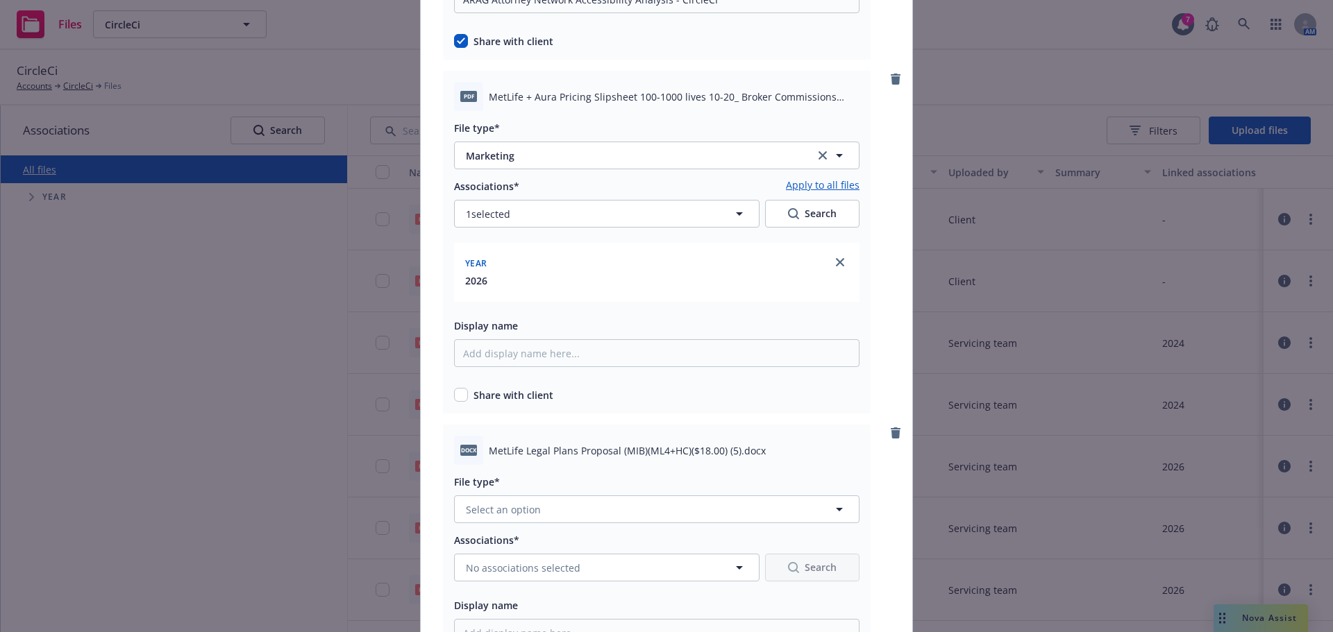
scroll to position [781, 0]
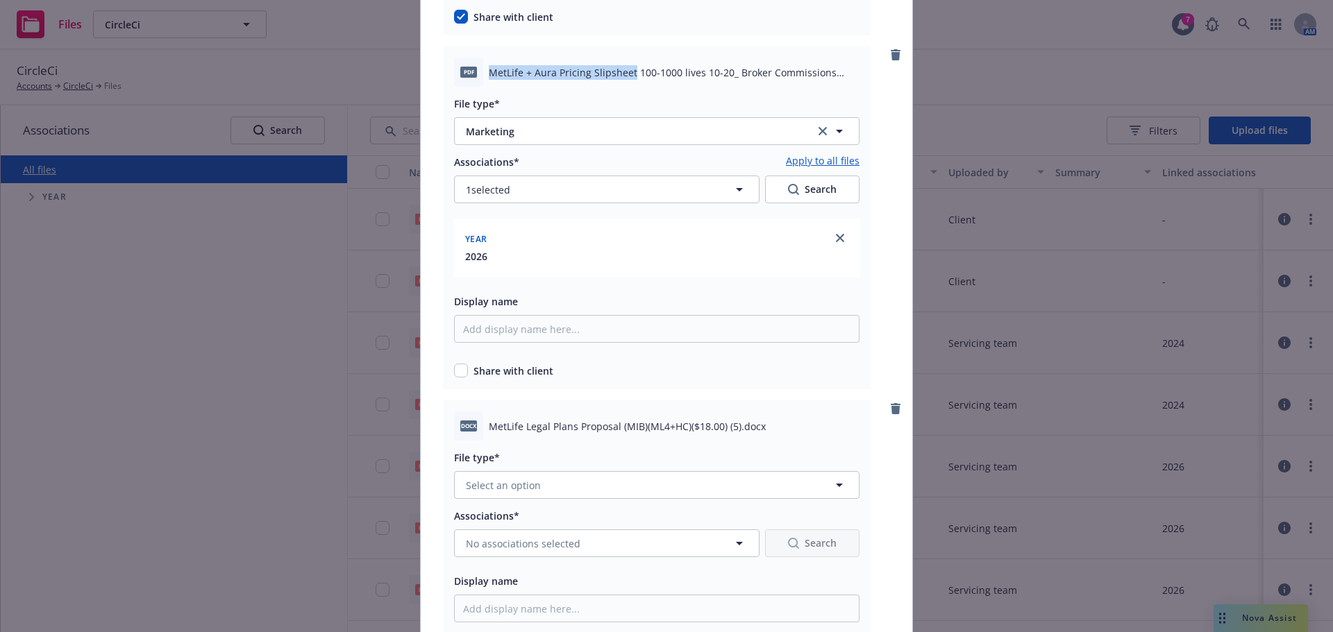
drag, startPoint x: 485, startPoint y: 72, endPoint x: 626, endPoint y: 70, distance: 141.6
click at [626, 70] on span "MetLife + Aura Pricing Slipsheet 100-1000 lives 10-20_ Broker Commissions (14).…" at bounding box center [674, 72] width 371 height 15
copy span "MetLife + Aura Pricing Slipsheet"
click at [498, 321] on input "Display name" at bounding box center [656, 329] width 405 height 28
paste input "MetLife + Aura Pricing Slipsheet"
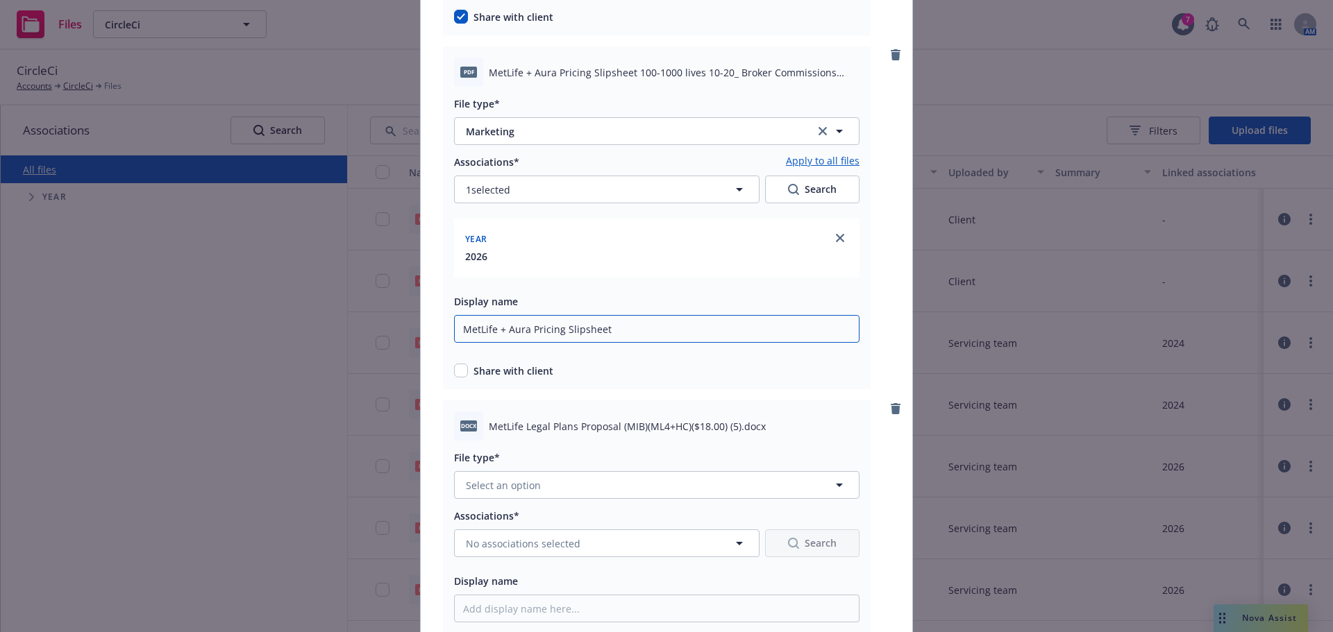
click at [496, 329] on input "MetLife + Aura Pricing Slipsheet" at bounding box center [656, 329] width 405 height 28
click at [659, 336] on input "MetLife Legal + Aura Pricing Slipsheet" at bounding box center [656, 329] width 405 height 28
type input "MetLife Legal + Aura Pricing Slipsheet - CircleCI"
click at [457, 369] on input "checkbox" at bounding box center [461, 371] width 14 height 14
checkbox input "true"
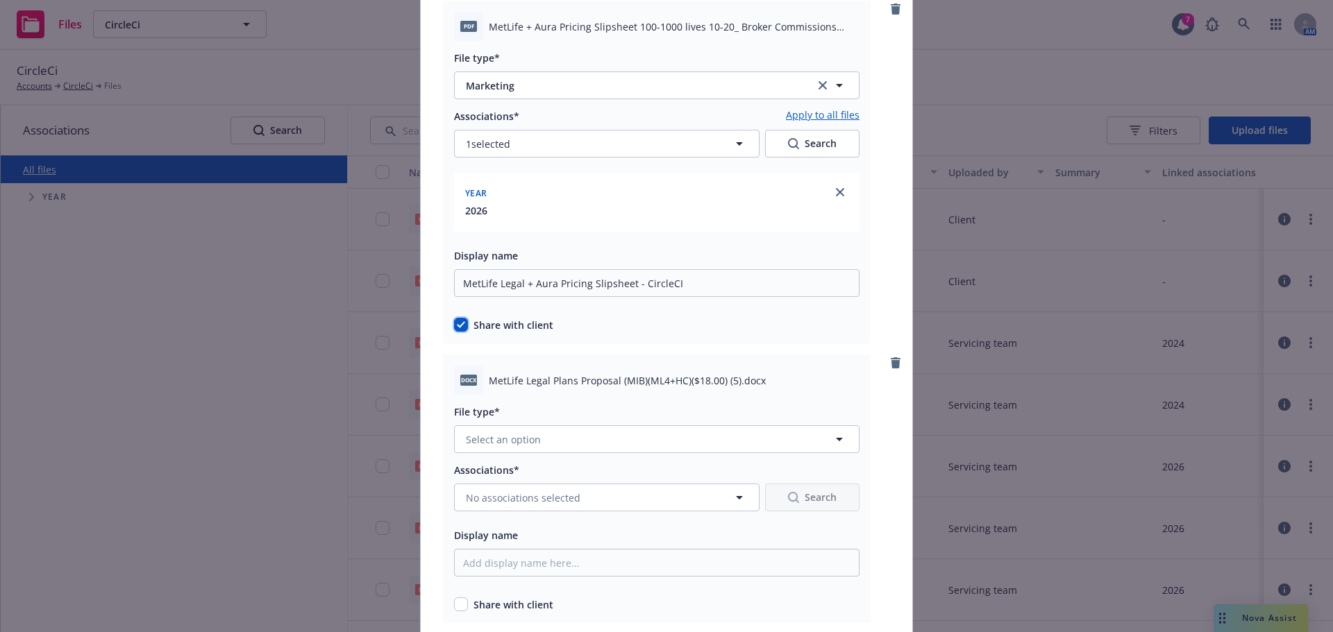
scroll to position [850, 0]
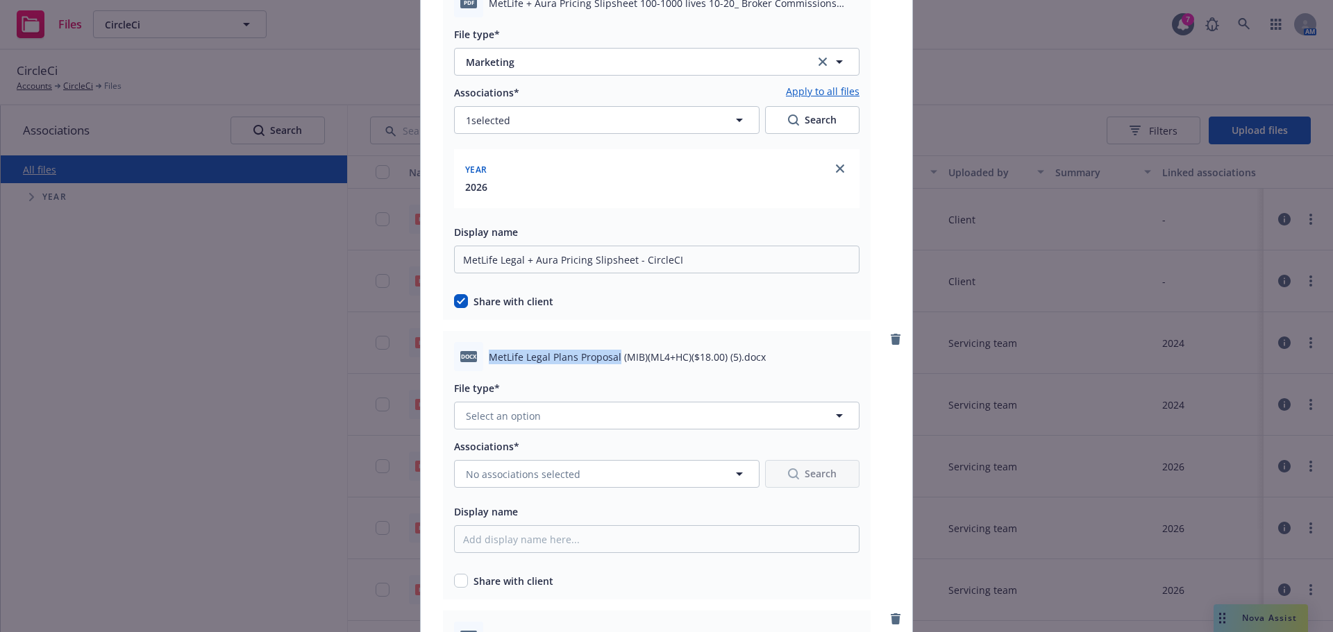
drag, startPoint x: 485, startPoint y: 360, endPoint x: 614, endPoint y: 352, distance: 129.4
click at [614, 352] on span "MetLife Legal Plans Proposal (MIB)(ML4+HC)($18.00) (5).docx" at bounding box center [627, 357] width 277 height 15
copy span "MetLife Legal Plans Proposal"
click at [501, 420] on span "Select an option" at bounding box center [503, 416] width 75 height 15
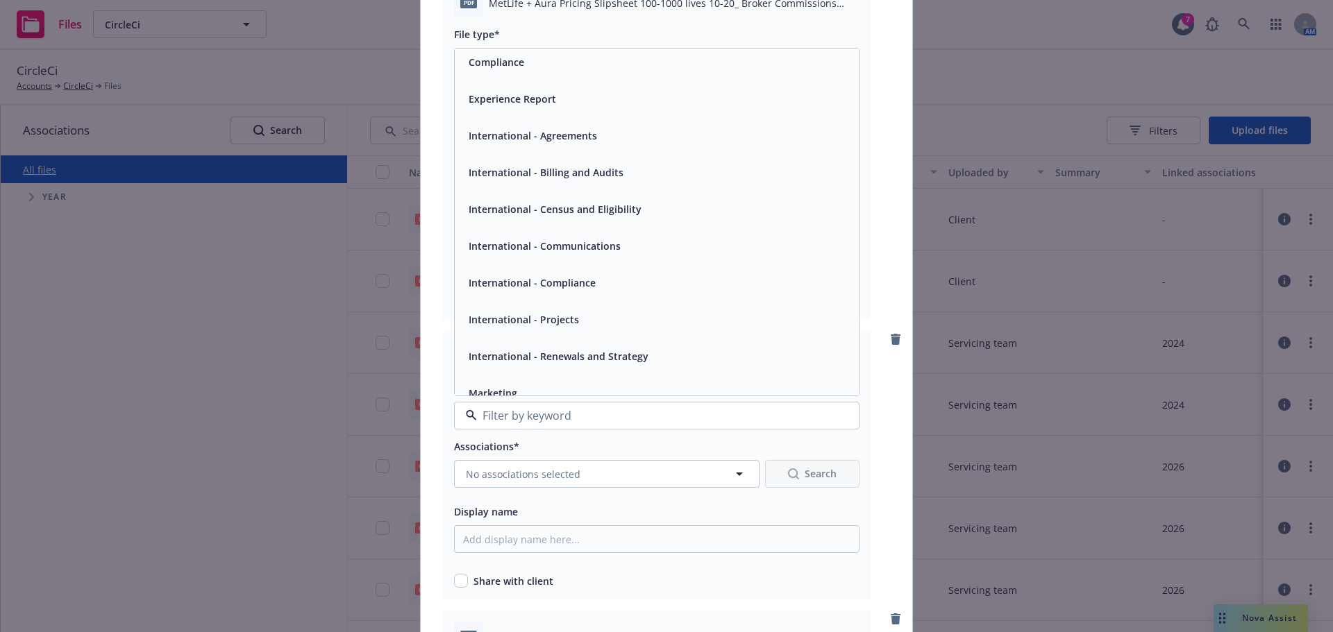
scroll to position [208, 0]
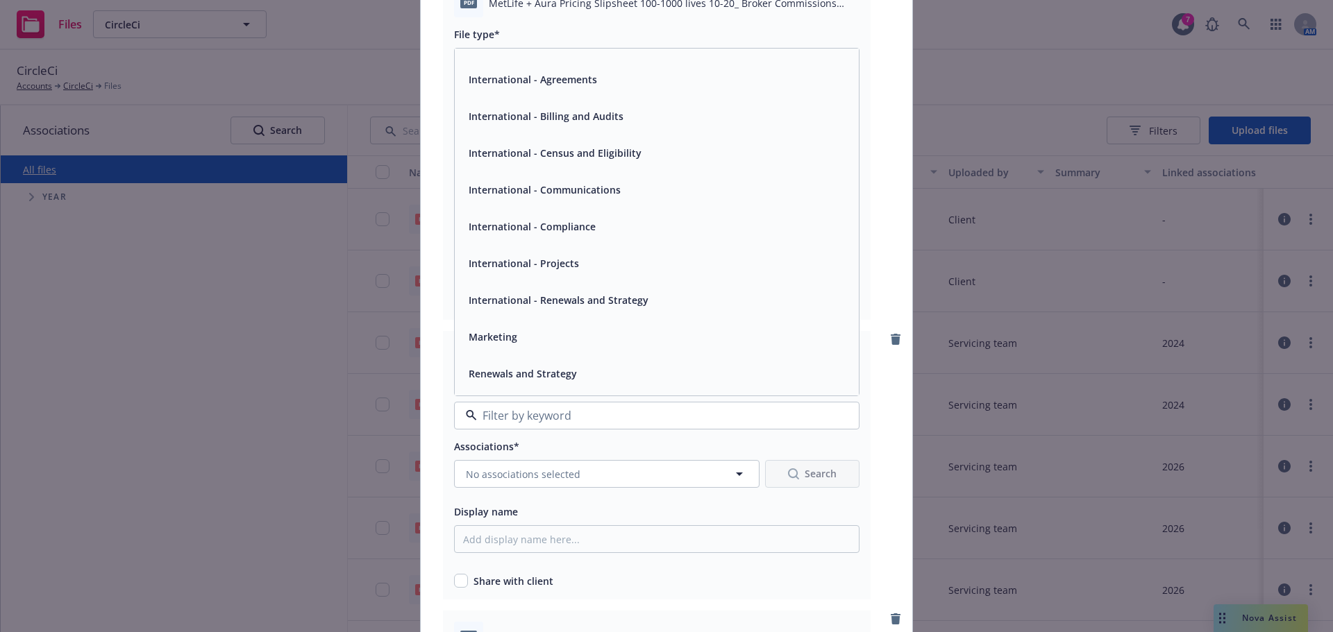
click at [520, 383] on div "Renewals and Strategy" at bounding box center [521, 374] width 117 height 20
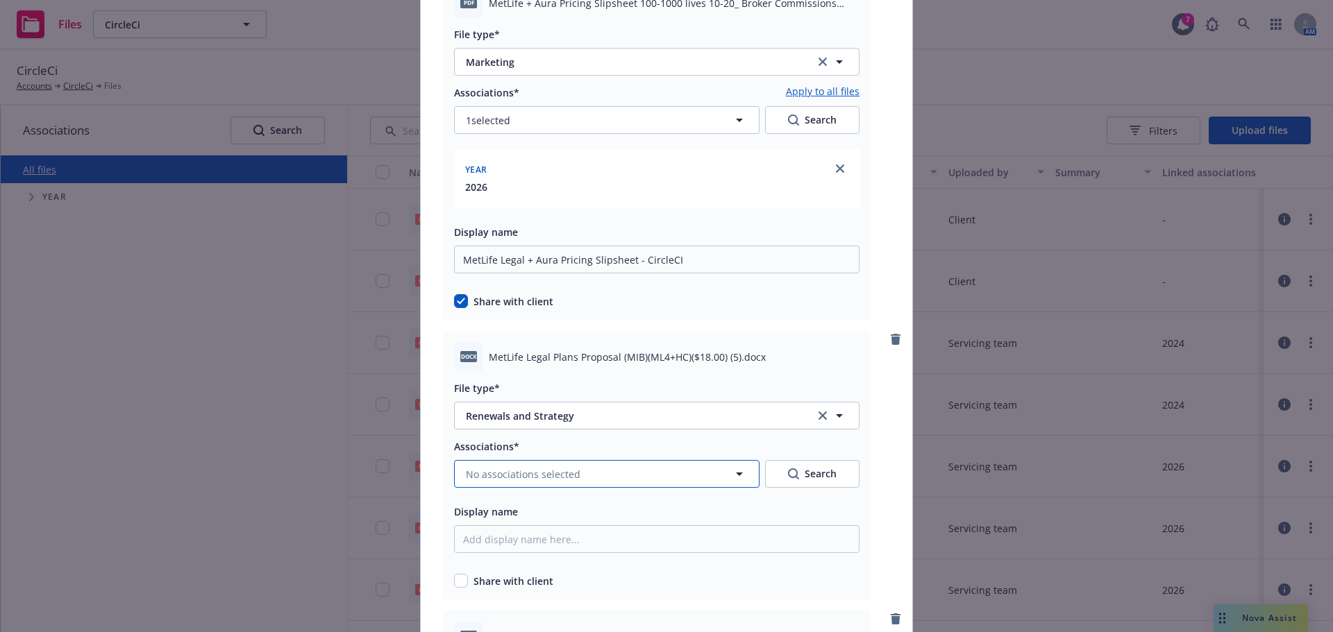
click at [469, 480] on span "No associations selected" at bounding box center [523, 474] width 115 height 15
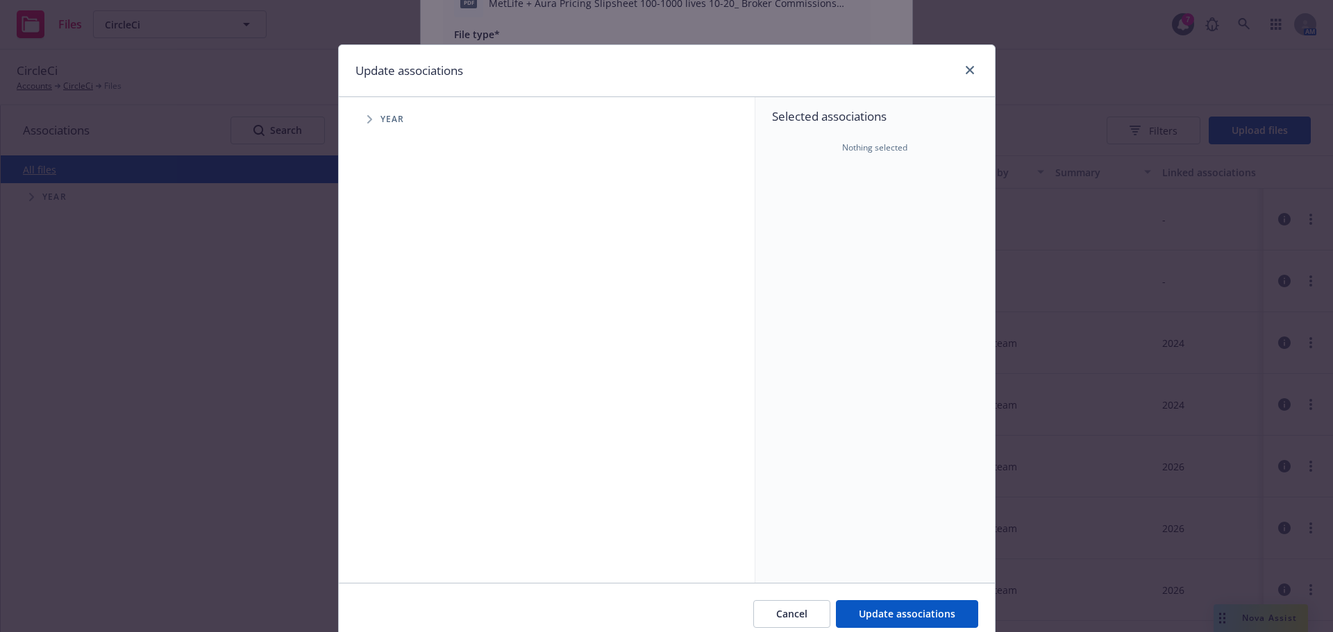
click at [364, 129] on span "Tree Example" at bounding box center [369, 119] width 22 height 22
click at [403, 343] on input "Tree Example" at bounding box center [405, 342] width 14 height 14
checkbox input "true"
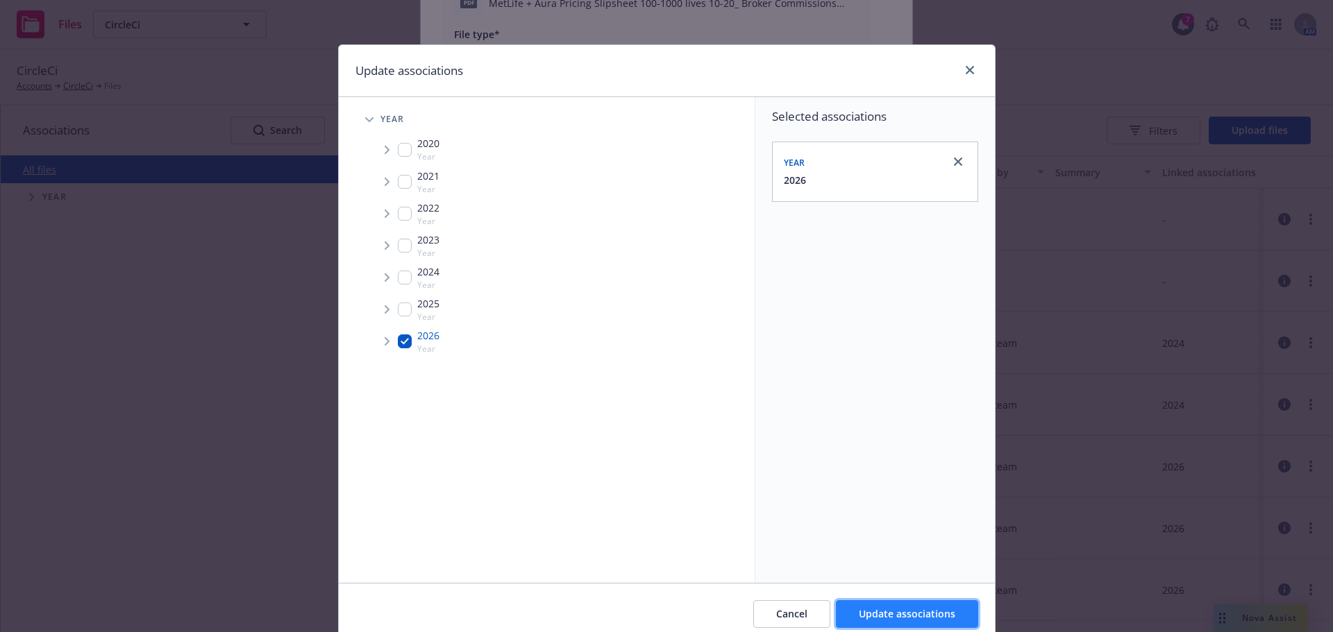
click at [896, 618] on span "Update associations" at bounding box center [907, 613] width 96 height 13
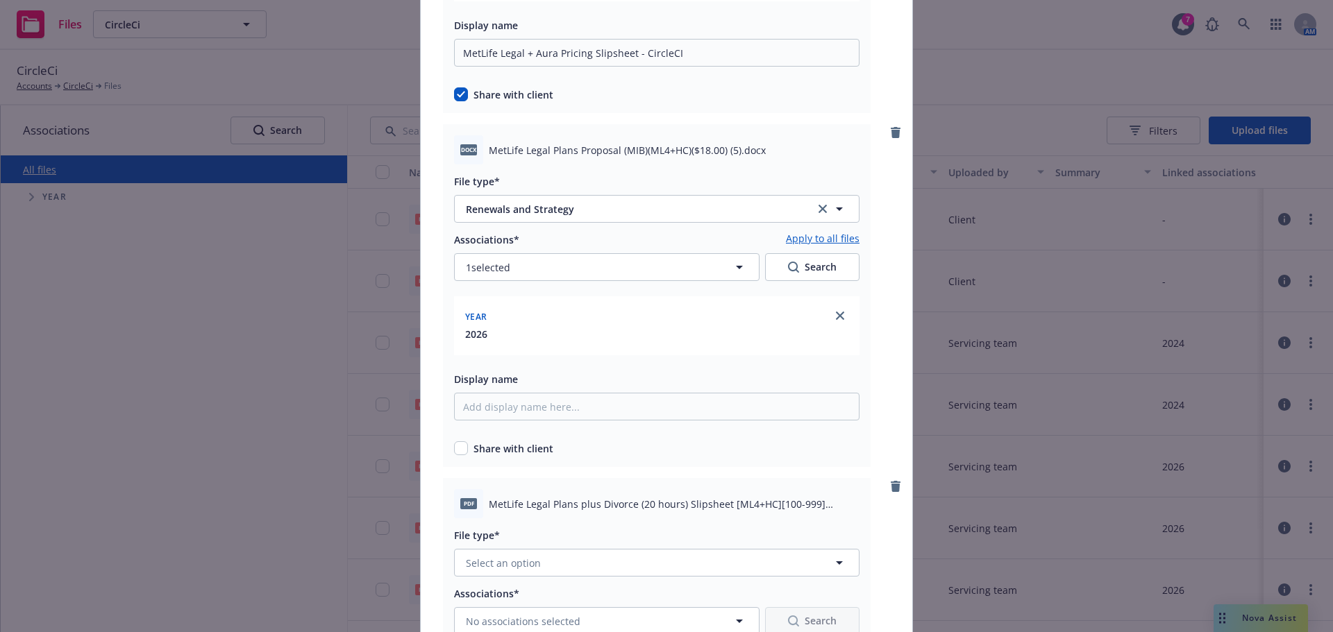
scroll to position [1059, 0]
click at [471, 408] on input "Display name" at bounding box center [656, 406] width 405 height 28
paste input "MetLife Legal Plans Proposal"
type input "MetLife Legal Plans Proposal - No Divorce"
click at [459, 444] on input "checkbox" at bounding box center [461, 447] width 14 height 14
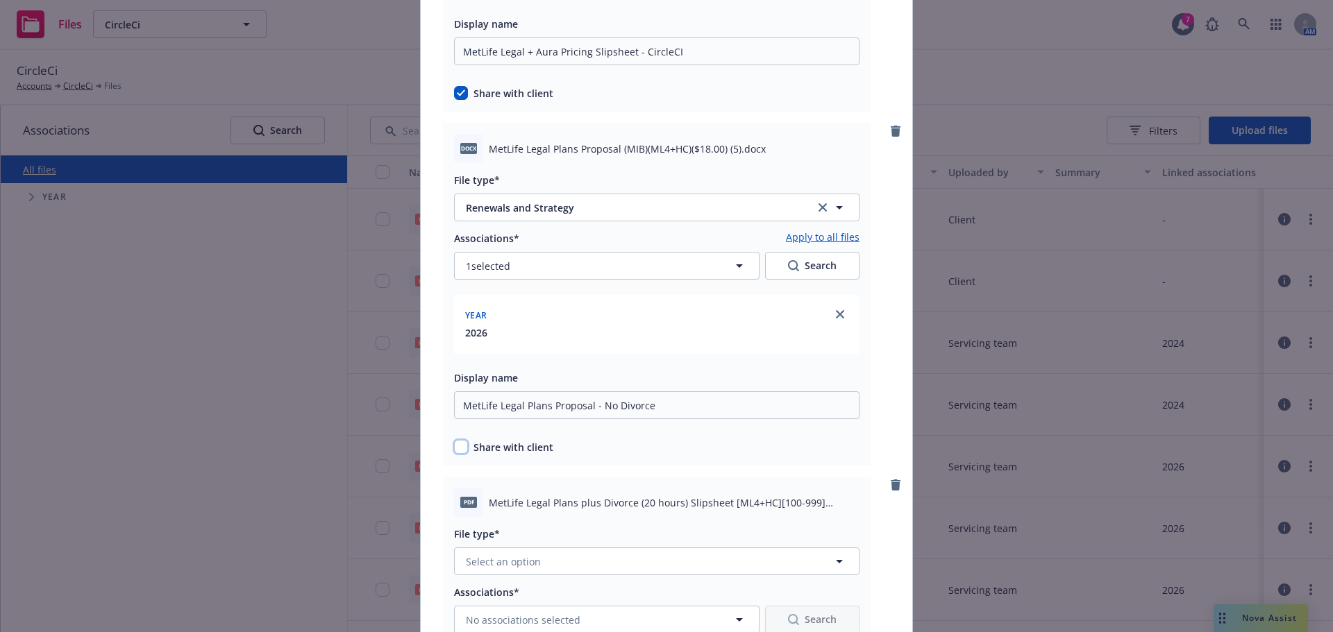
checkbox input "true"
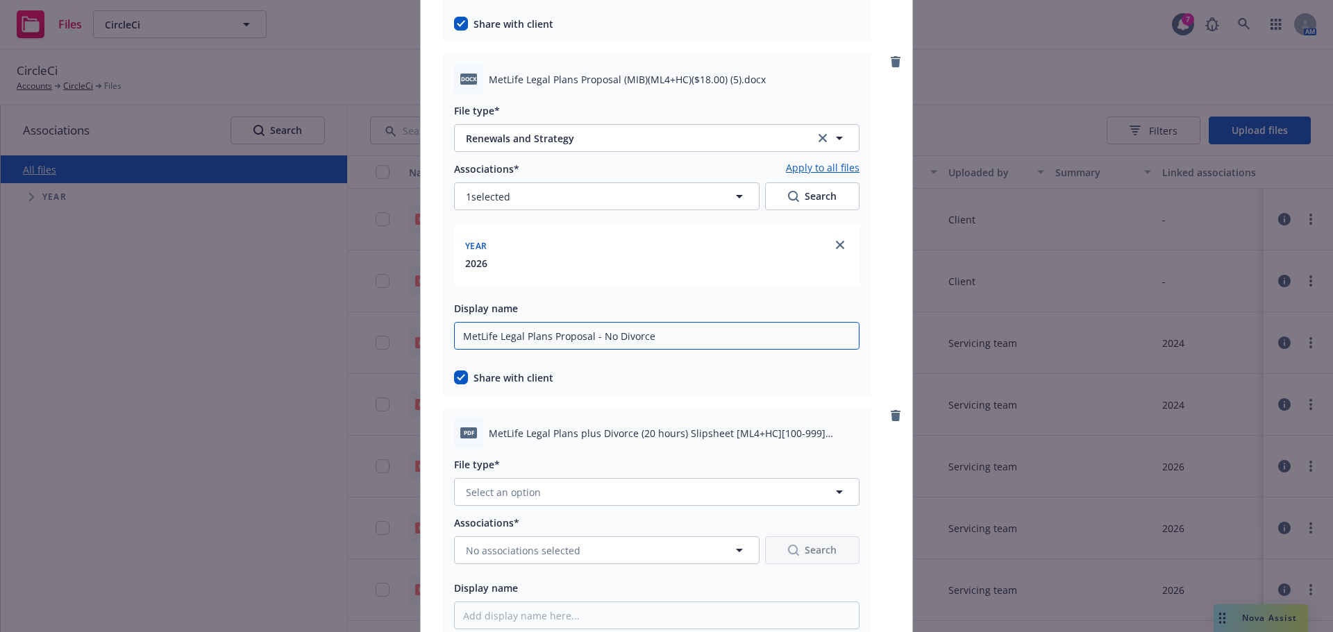
drag, startPoint x: 661, startPoint y: 335, endPoint x: 430, endPoint y: 344, distance: 230.6
click at [545, 335] on input "MetLife Legal Plans Proposal - No Divorce" at bounding box center [656, 336] width 405 height 28
drag, startPoint x: 667, startPoint y: 342, endPoint x: 393, endPoint y: 342, distance: 274.2
click at [393, 342] on div "Add files pdf ARAG Legal Insurance Proposal for CircleCI.pdf File type* Marketi…" at bounding box center [666, 316] width 1333 height 632
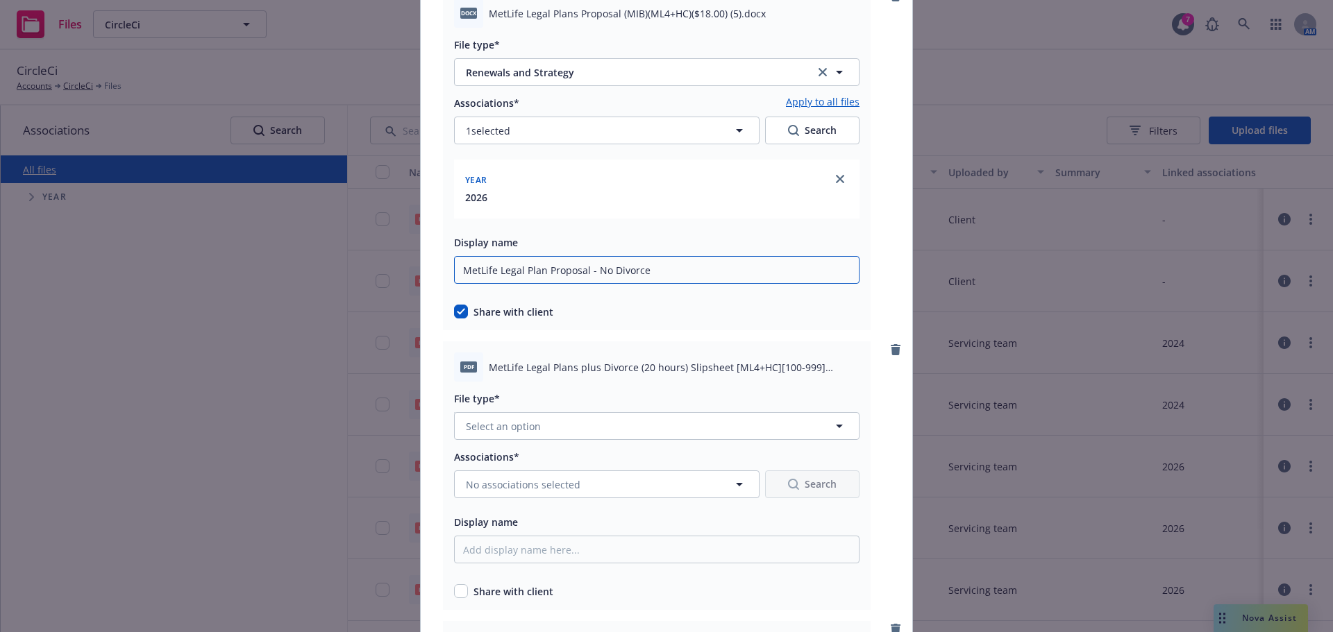
scroll to position [1267, 0]
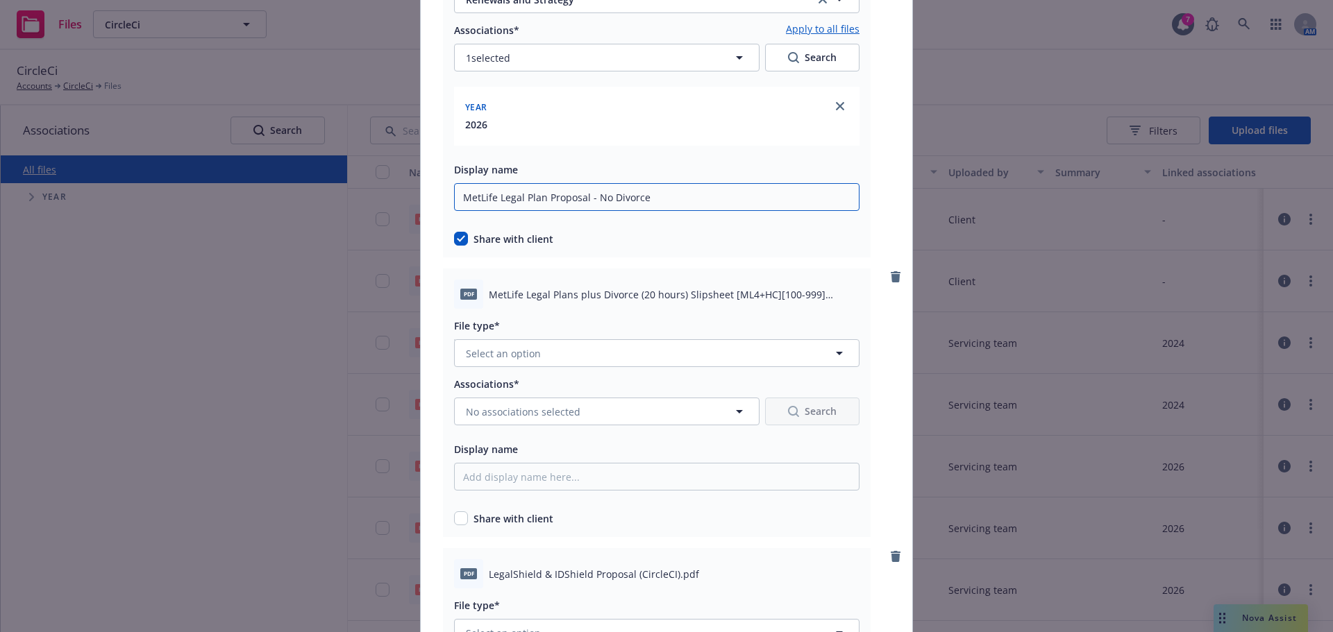
type input "MetLife Legal Plan Proposal - No Divorce"
click at [476, 425] on button "No associations selected" at bounding box center [606, 412] width 305 height 28
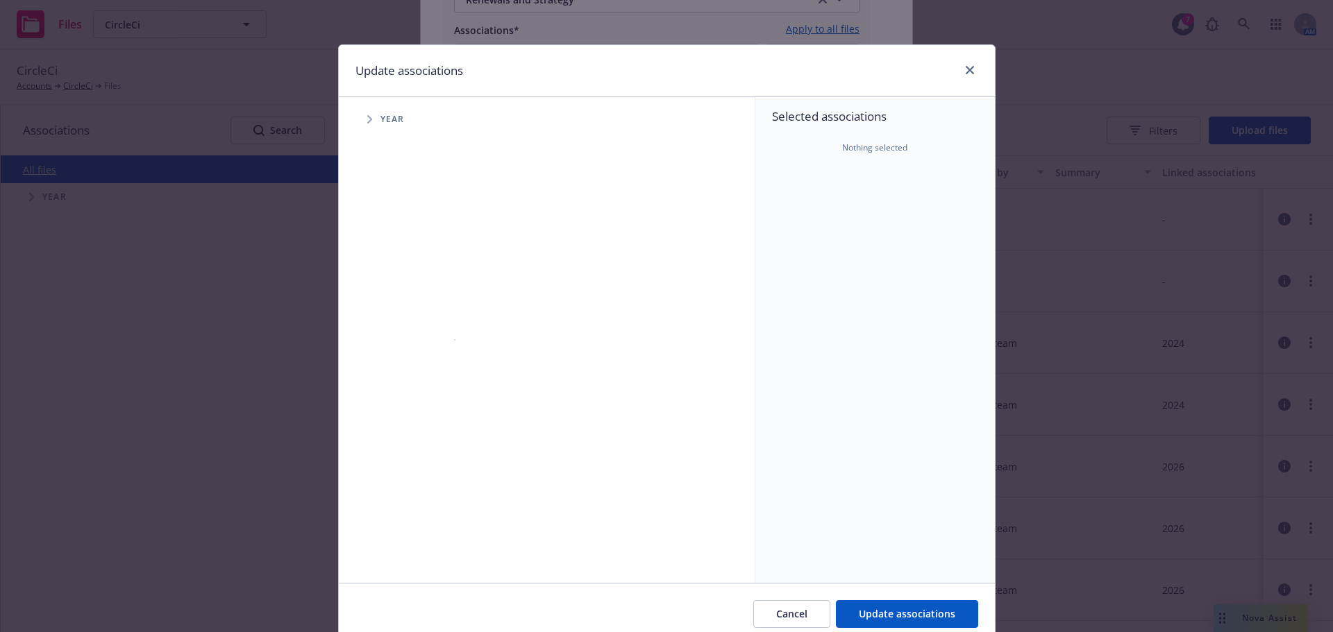
click at [360, 121] on span "Tree Example" at bounding box center [369, 119] width 22 height 22
click at [398, 339] on input "Tree Example" at bounding box center [405, 342] width 14 height 14
checkbox input "true"
click at [850, 599] on div "Cancel Update associations" at bounding box center [667, 614] width 656 height 62
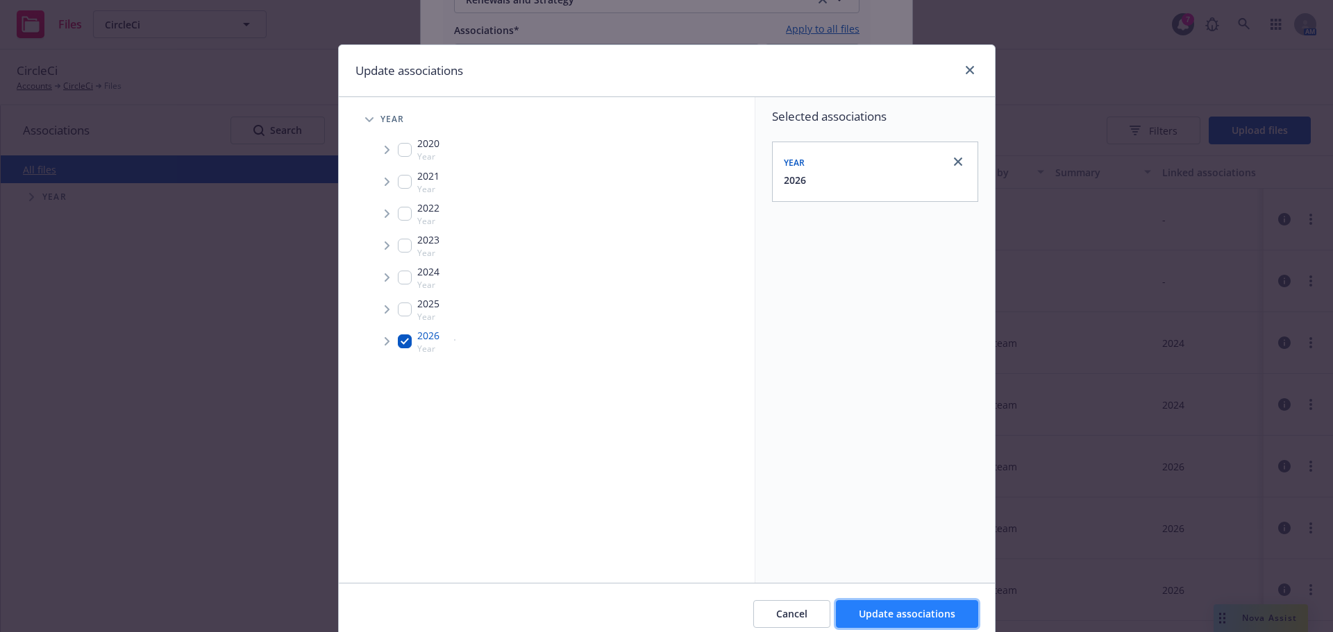
click at [864, 609] on span "Update associations" at bounding box center [907, 613] width 96 height 13
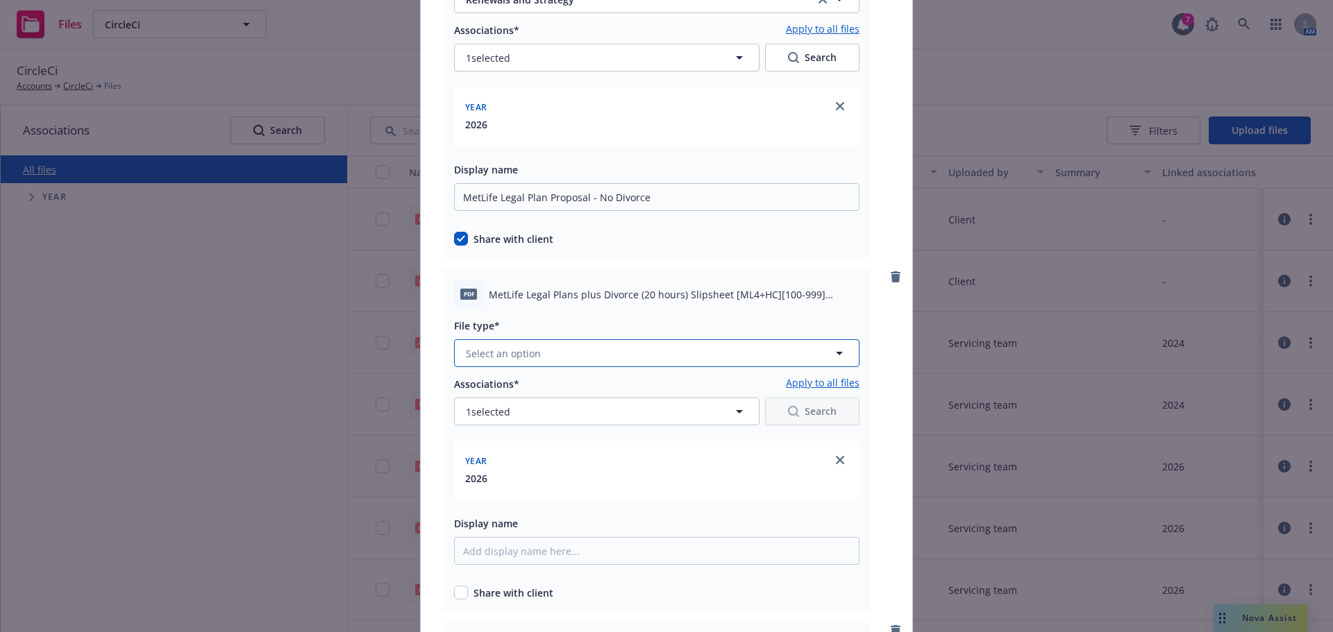
click at [464, 344] on button "Select an option" at bounding box center [656, 353] width 405 height 28
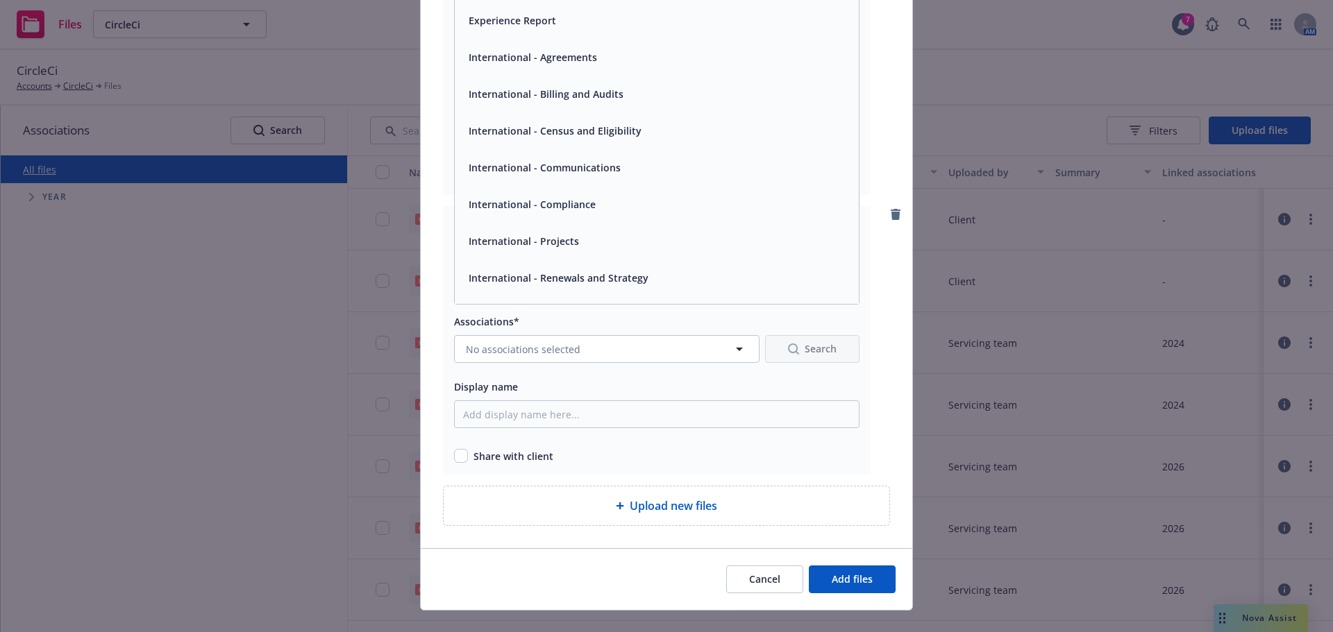
scroll to position [278, 0]
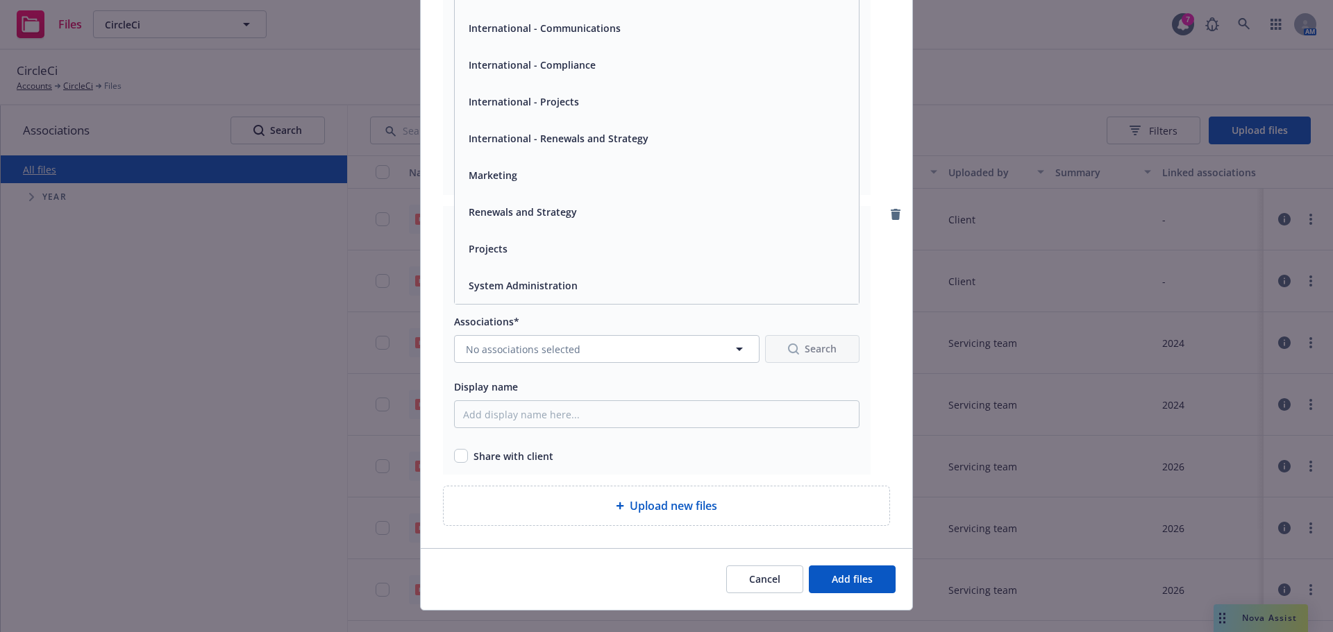
click at [501, 181] on span "Marketing" at bounding box center [493, 175] width 49 height 15
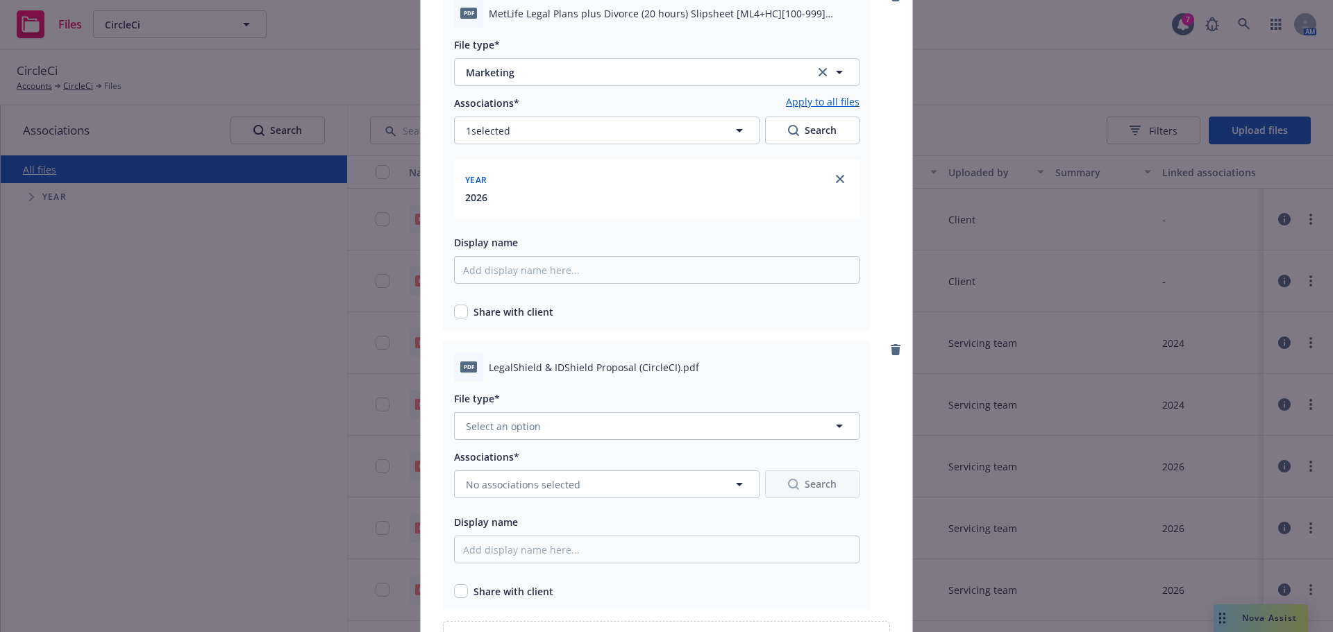
scroll to position [1475, 0]
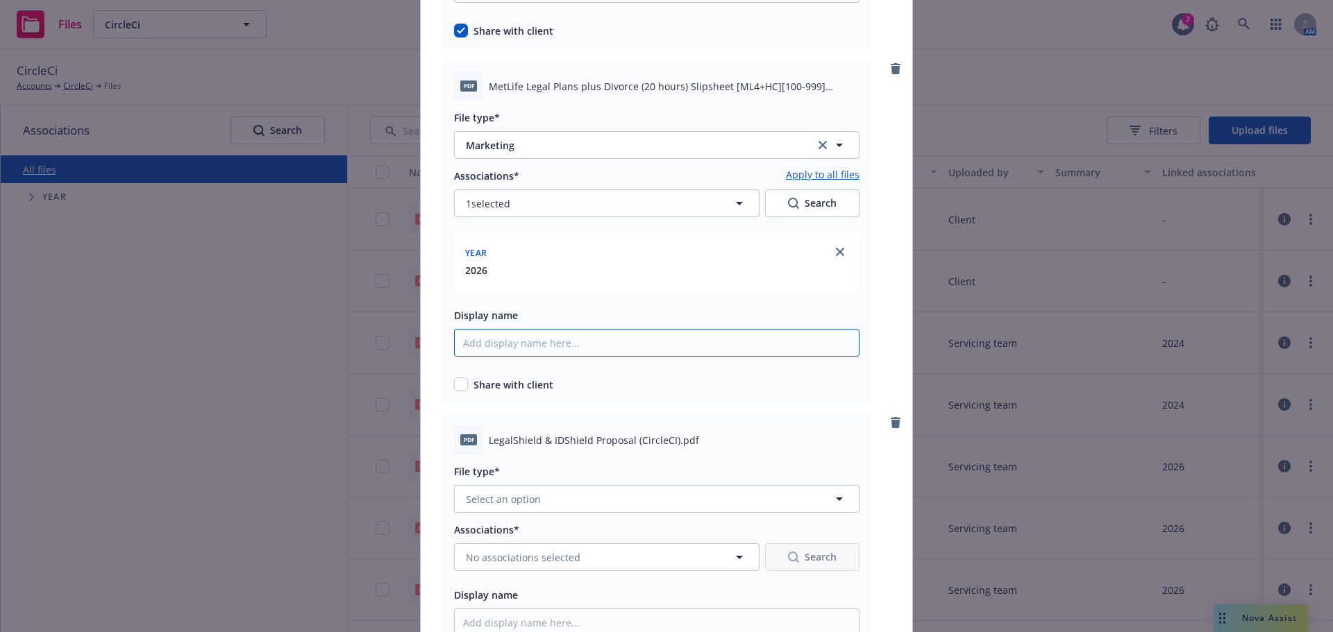
click at [480, 343] on input "Display name" at bounding box center [656, 343] width 405 height 28
paste input "MetLife Legal Plan Proposal - No Divorce"
click at [607, 344] on input "MetLife Legal Plan Proposal - No Divorce" at bounding box center [656, 343] width 405 height 28
type input "MetLife Legal Plan Proposal - With Divorce"
click at [454, 387] on input "checkbox" at bounding box center [461, 385] width 14 height 14
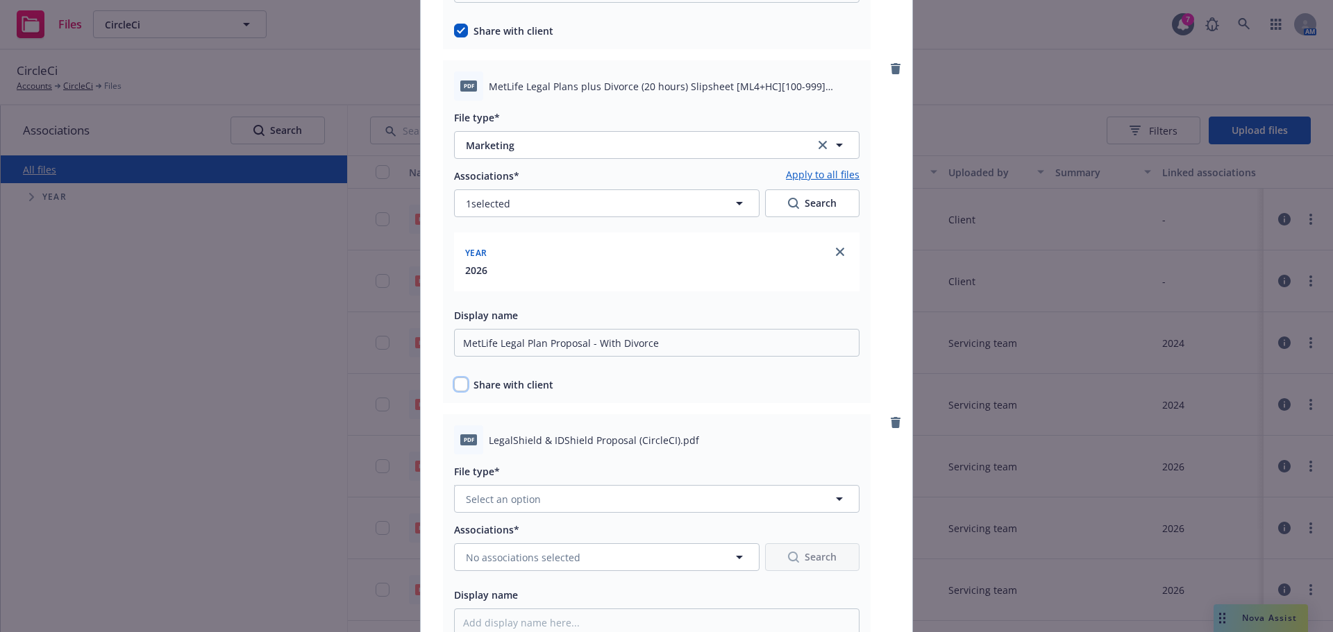
checkbox input "true"
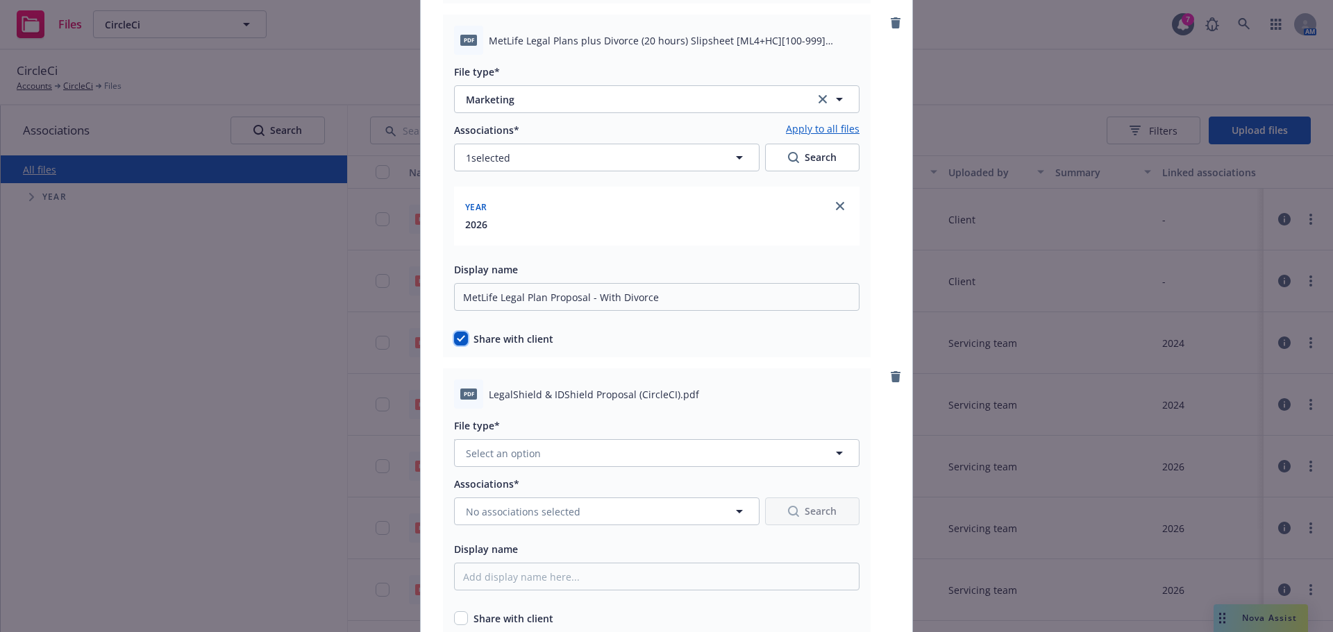
scroll to position [1614, 0]
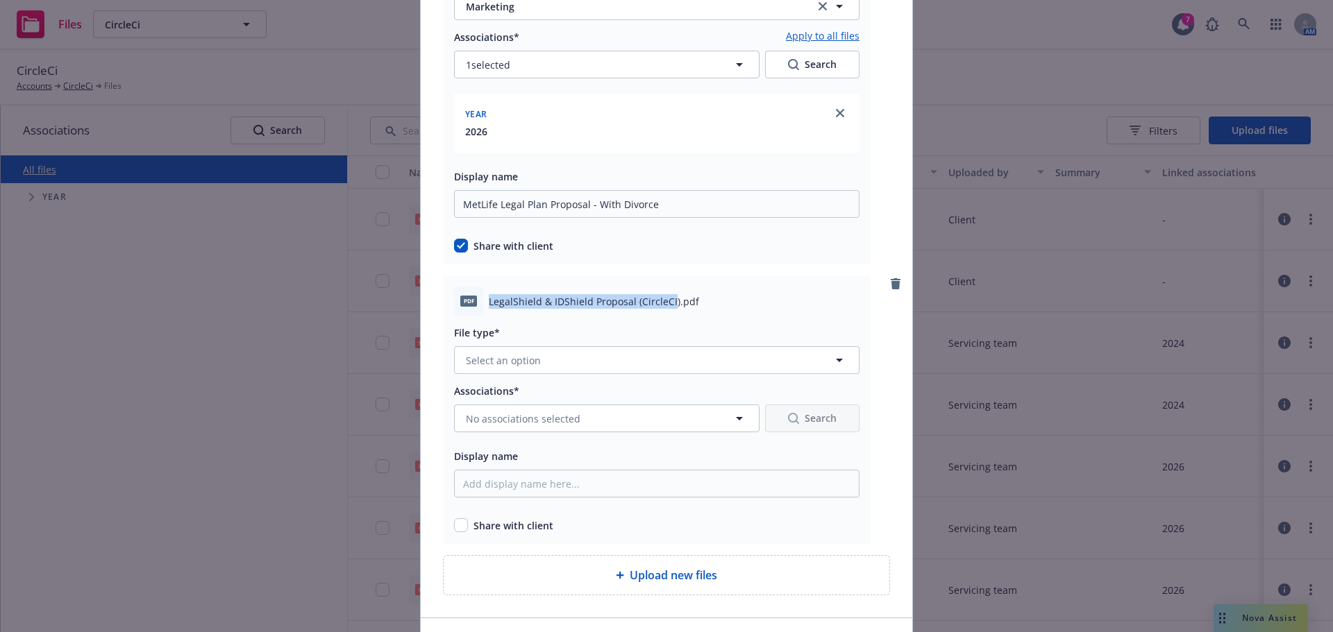
drag, startPoint x: 666, startPoint y: 301, endPoint x: 477, endPoint y: 301, distance: 189.5
click at [477, 301] on div "pdf LegalShield & IDShield Proposal (CircleCI).pdf" at bounding box center [656, 301] width 405 height 29
copy div "LegalShield & IDShield Proposal (CircleCI"
click at [472, 480] on input "Display name" at bounding box center [656, 484] width 405 height 28
paste input "LegalShield & IDShield Proposal (CircleCI"
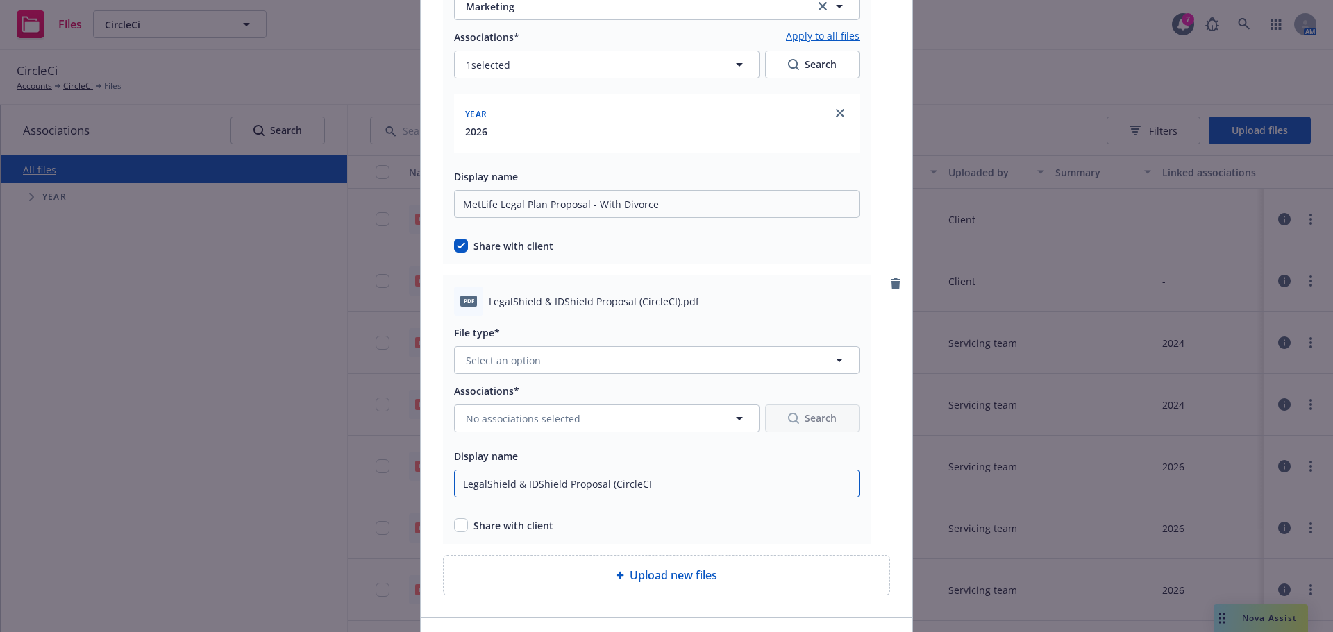
click at [606, 482] on input "LegalShield & IDShield Proposal (CircleCI" at bounding box center [656, 484] width 405 height 28
type input "LegalShield & IDShield Proposal - CircleCI"
click at [454, 530] on input "checkbox" at bounding box center [461, 526] width 14 height 14
checkbox input "true"
click at [517, 355] on span "Select an option" at bounding box center [503, 360] width 75 height 15
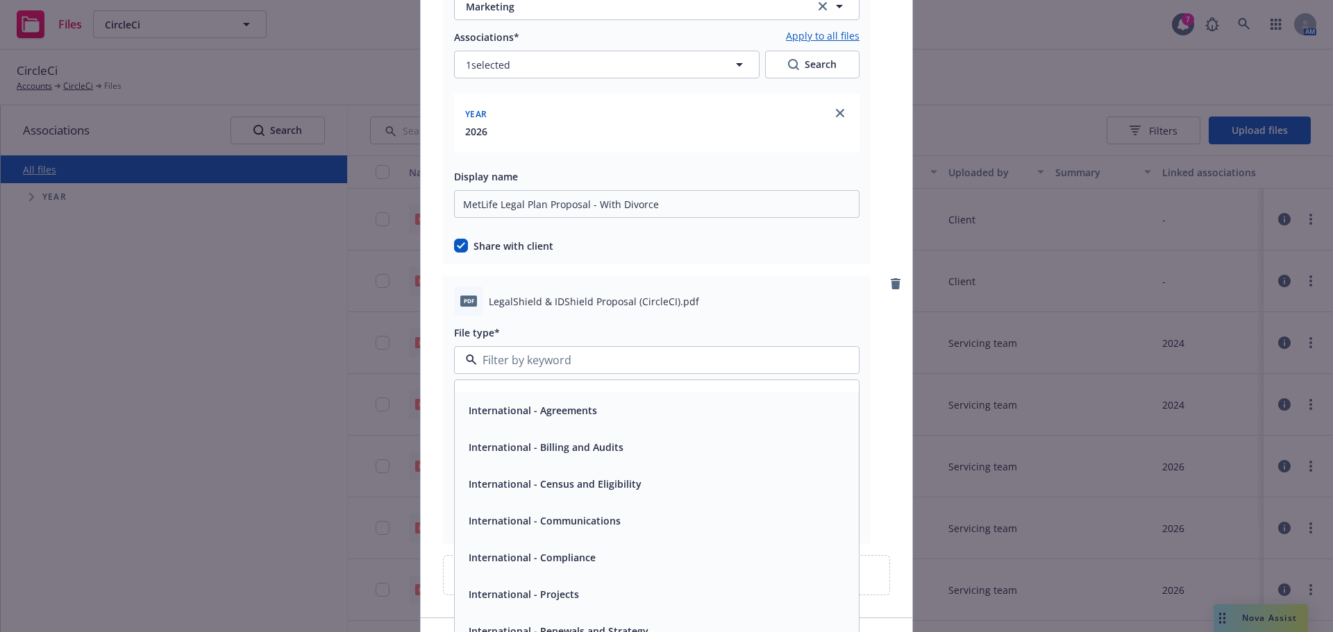
scroll to position [278, 0]
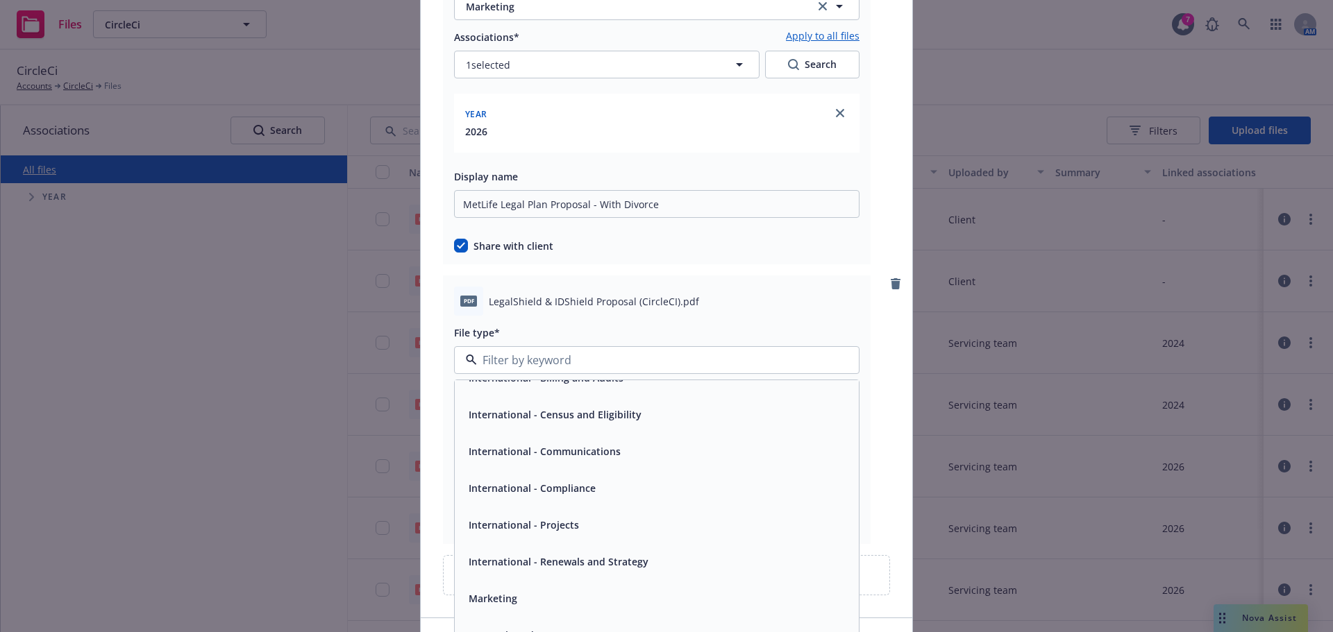
click at [504, 605] on span "Marketing" at bounding box center [493, 598] width 49 height 15
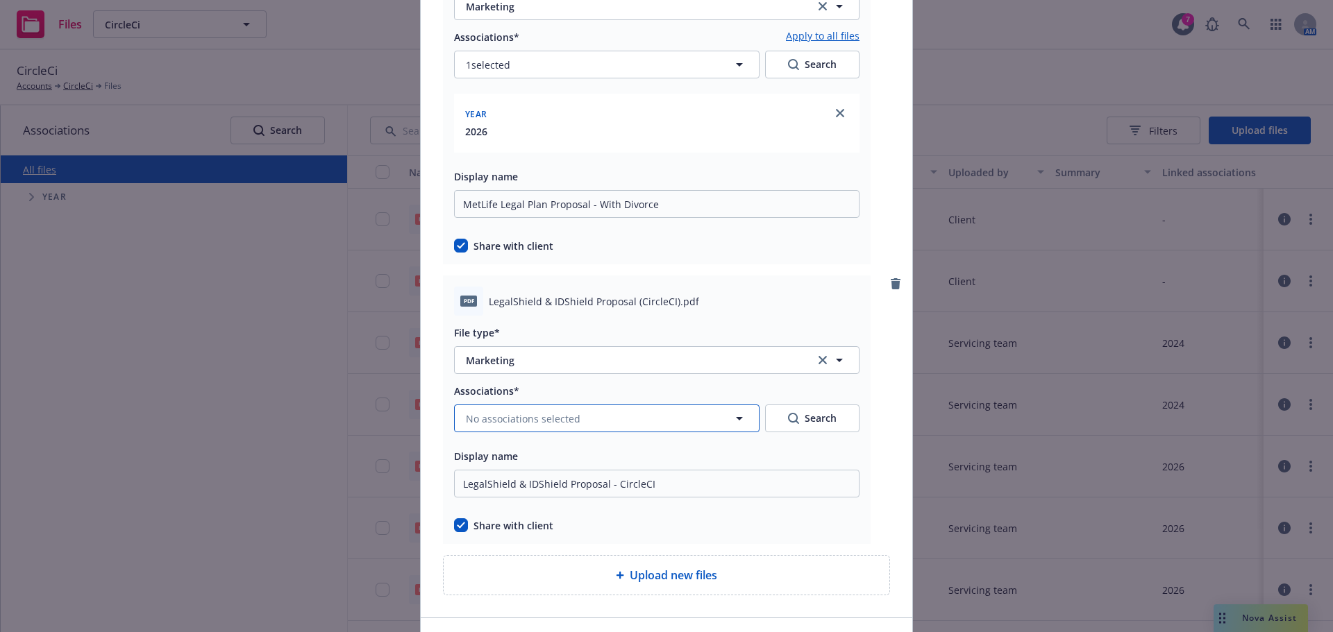
click at [485, 423] on span "No associations selected" at bounding box center [523, 419] width 115 height 15
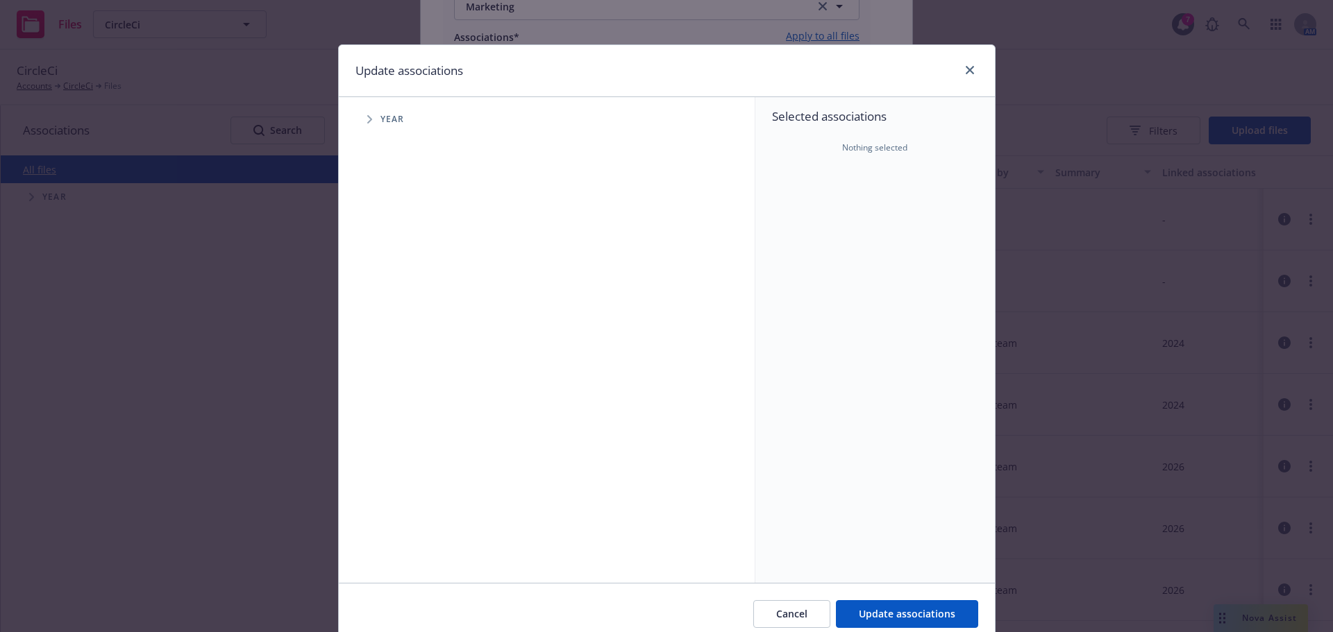
click at [360, 119] on span "Tree Example" at bounding box center [369, 119] width 22 height 22
click at [400, 338] on input "Tree Example" at bounding box center [405, 342] width 14 height 14
checkbox input "true"
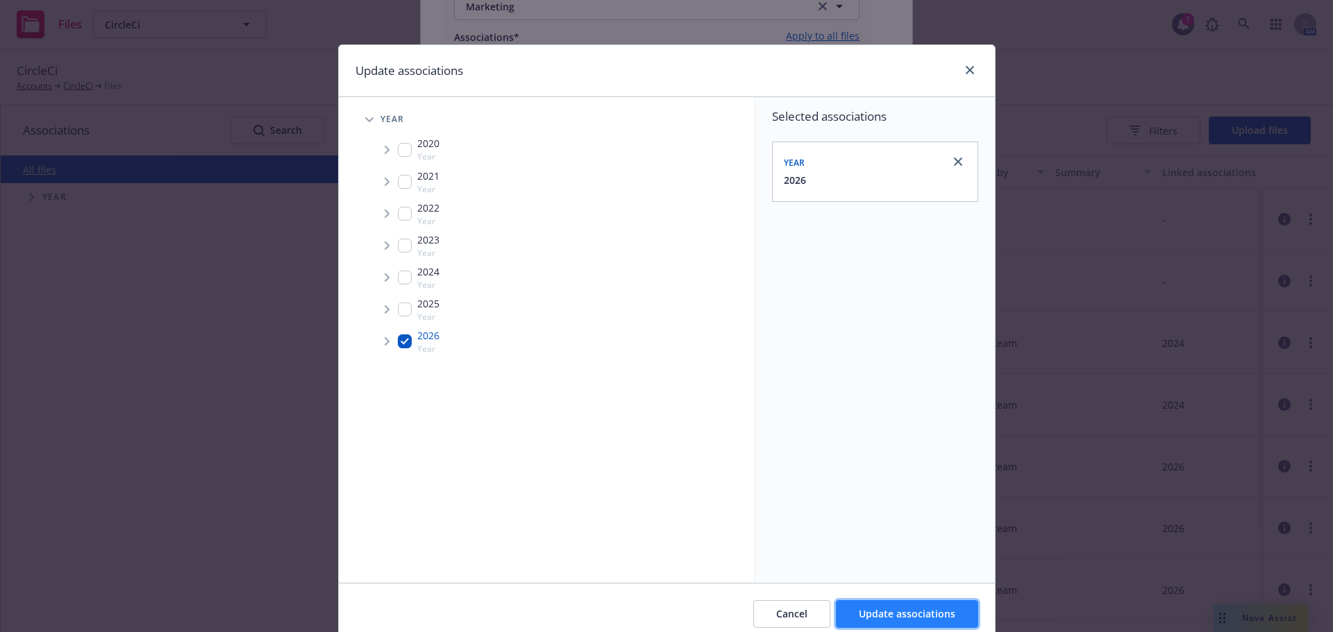
click at [884, 603] on button "Update associations" at bounding box center [907, 615] width 142 height 28
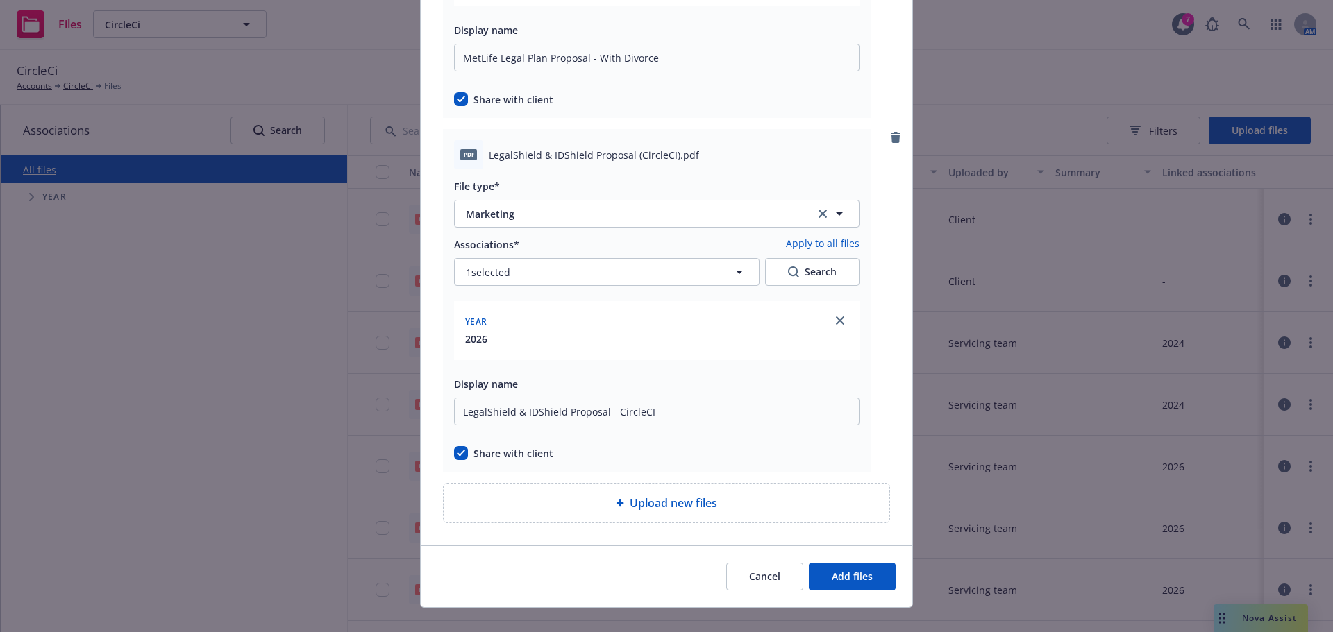
scroll to position [1781, 0]
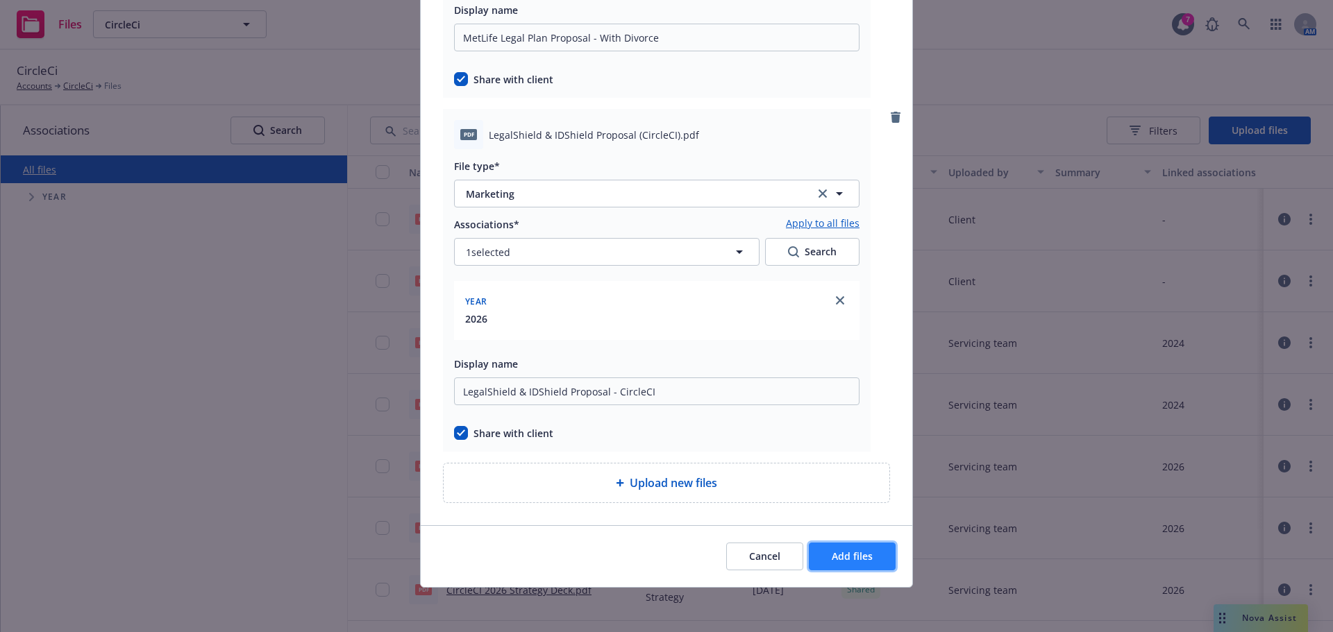
click at [837, 560] on span "Add files" at bounding box center [852, 556] width 41 height 13
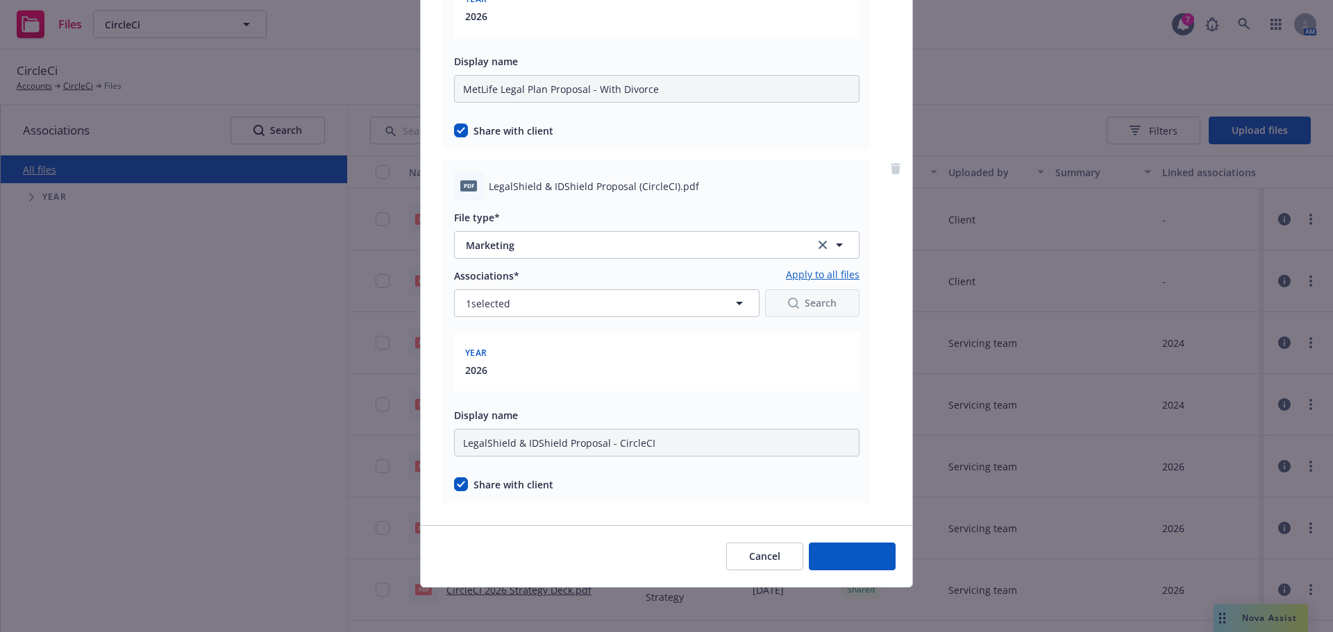
scroll to position [1729, 0]
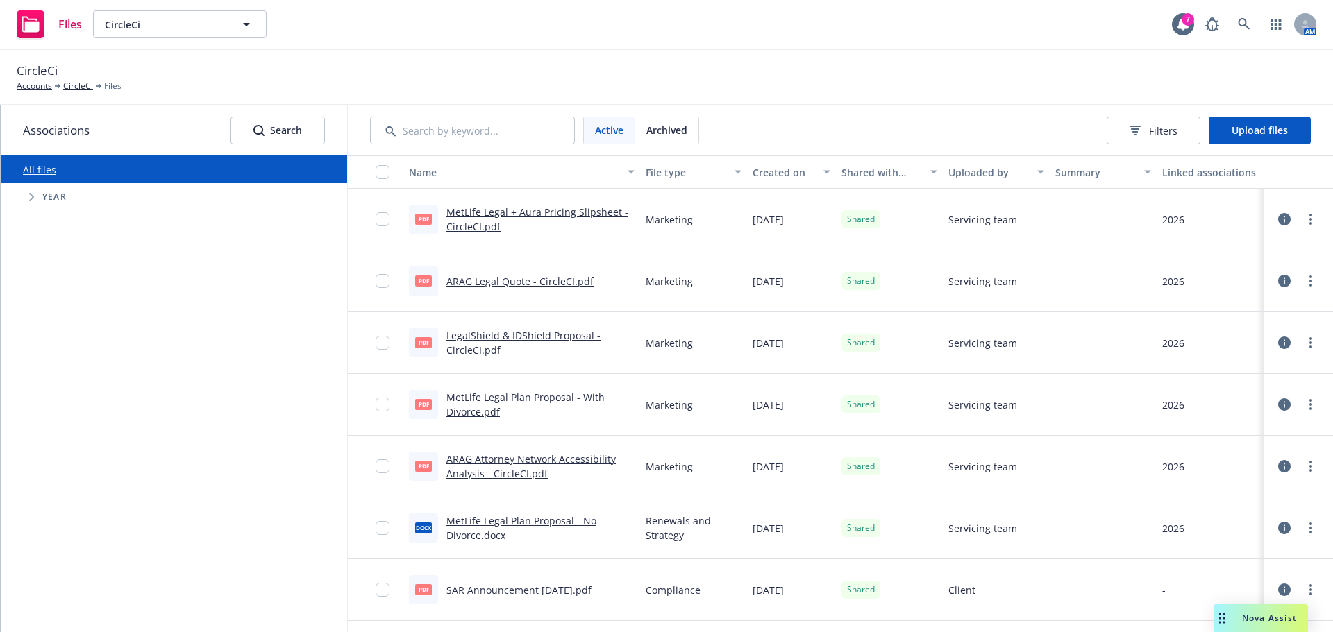
drag, startPoint x: 168, startPoint y: 437, endPoint x: 227, endPoint y: 380, distance: 82.5
click at [169, 436] on div "All files Accessibility guide for tree Tree Example. Navigate the tree with the…" at bounding box center [174, 394] width 346 height 477
